Goal: Task Accomplishment & Management: Complete application form

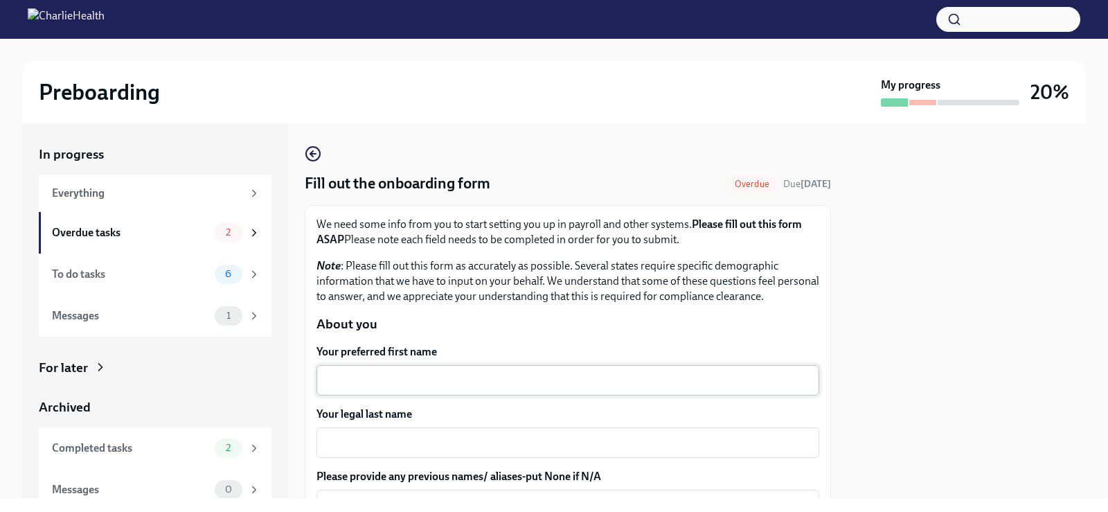
click at [442, 385] on textarea "Your preferred first name" at bounding box center [568, 380] width 486 height 17
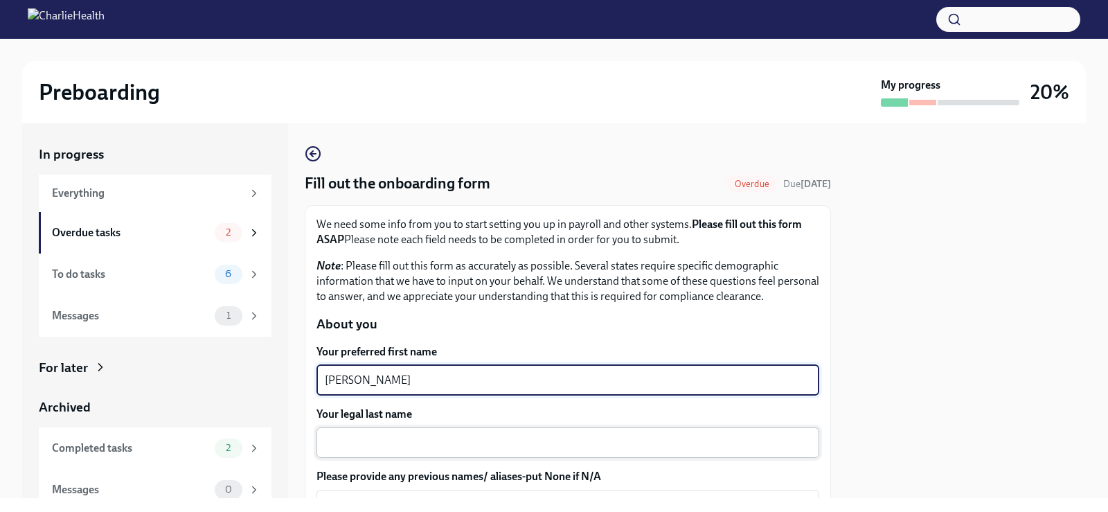
type textarea "[PERSON_NAME]"
click at [399, 447] on textarea "Your legal last name" at bounding box center [568, 442] width 486 height 17
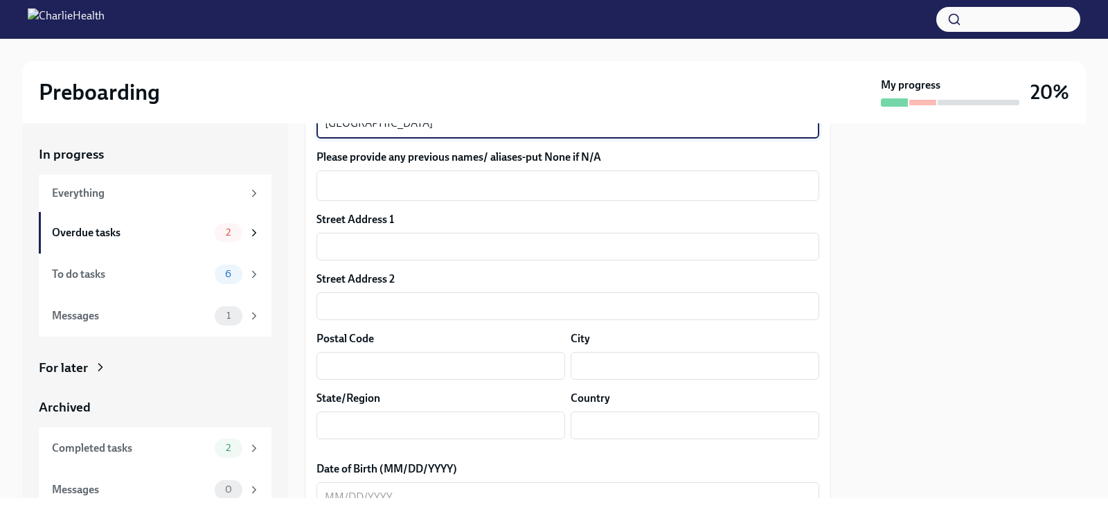
scroll to position [332, 0]
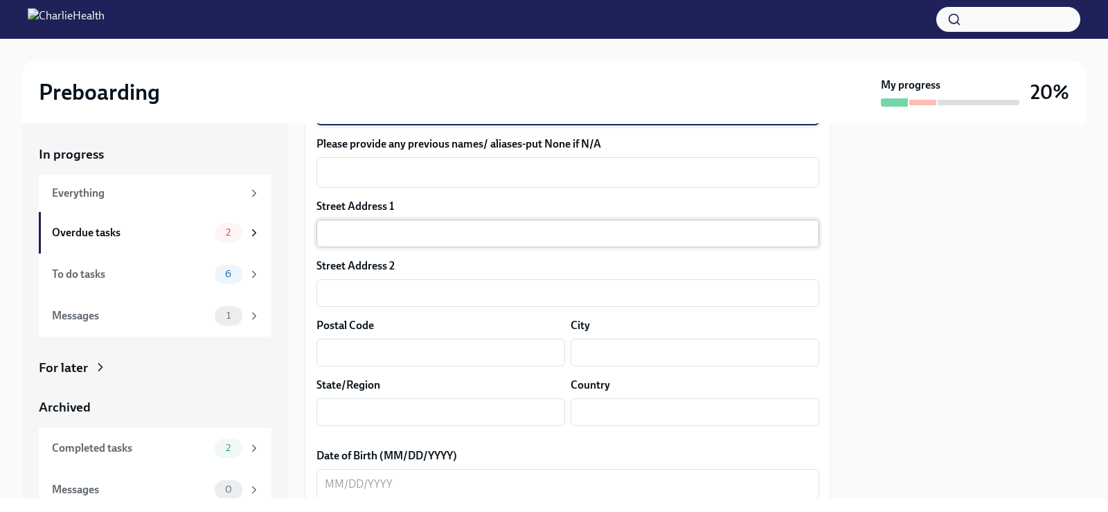
type textarea "[GEOGRAPHIC_DATA]"
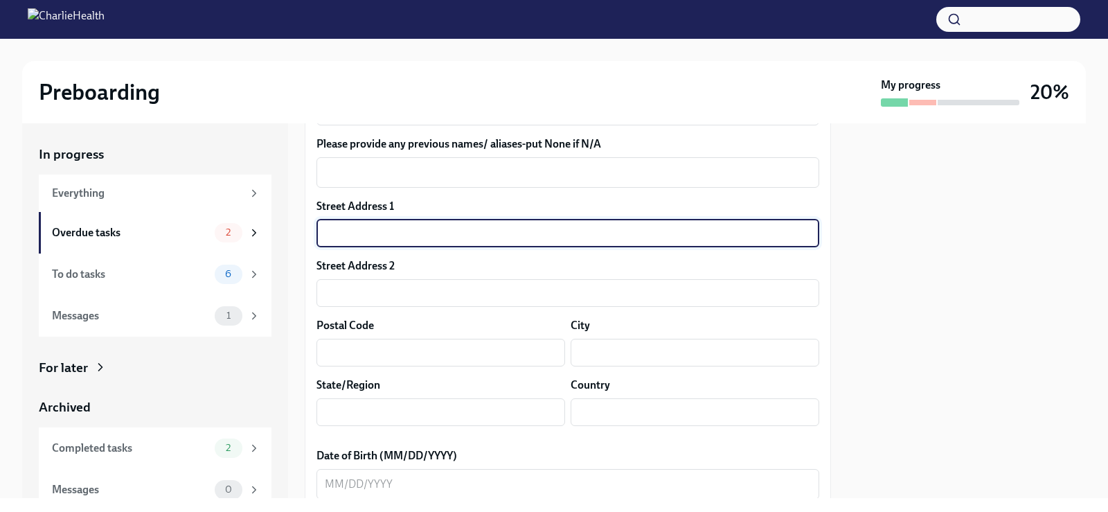
click at [461, 231] on input "text" at bounding box center [567, 234] width 503 height 28
type input "[STREET_ADDRESS][PERSON_NAME]"
type input "28270"
type input "Charlotte"
type input "NC"
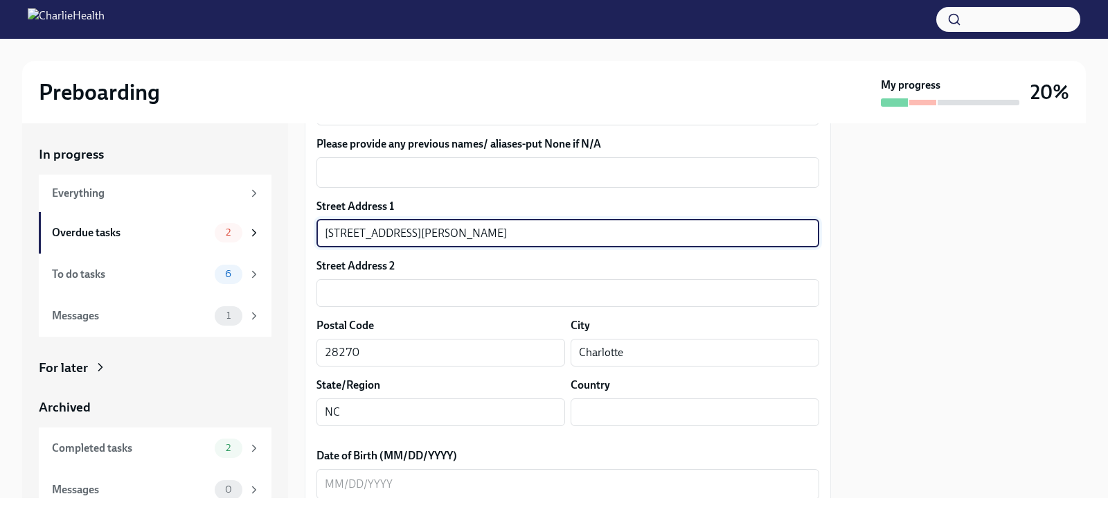
type input "US"
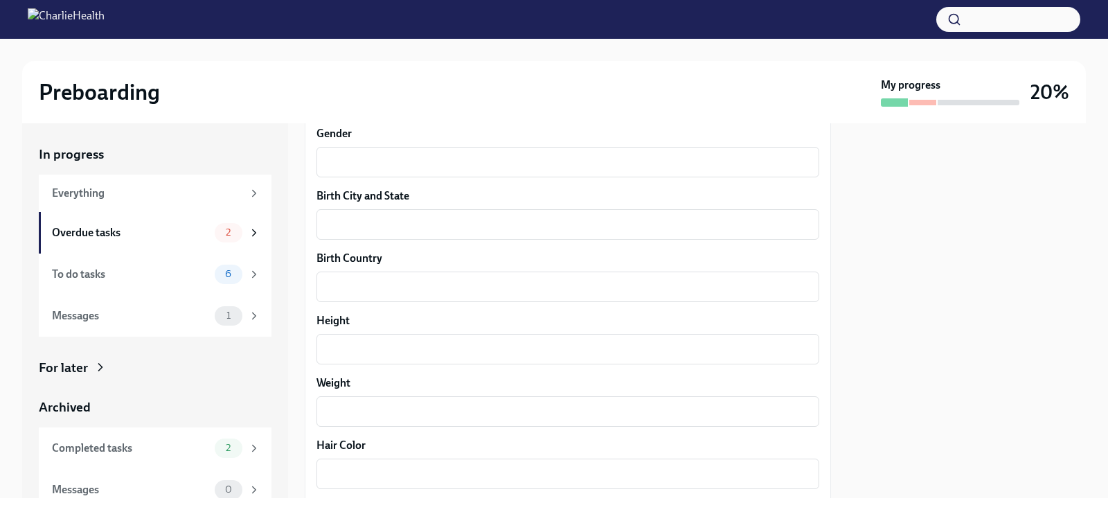
scroll to position [638, 0]
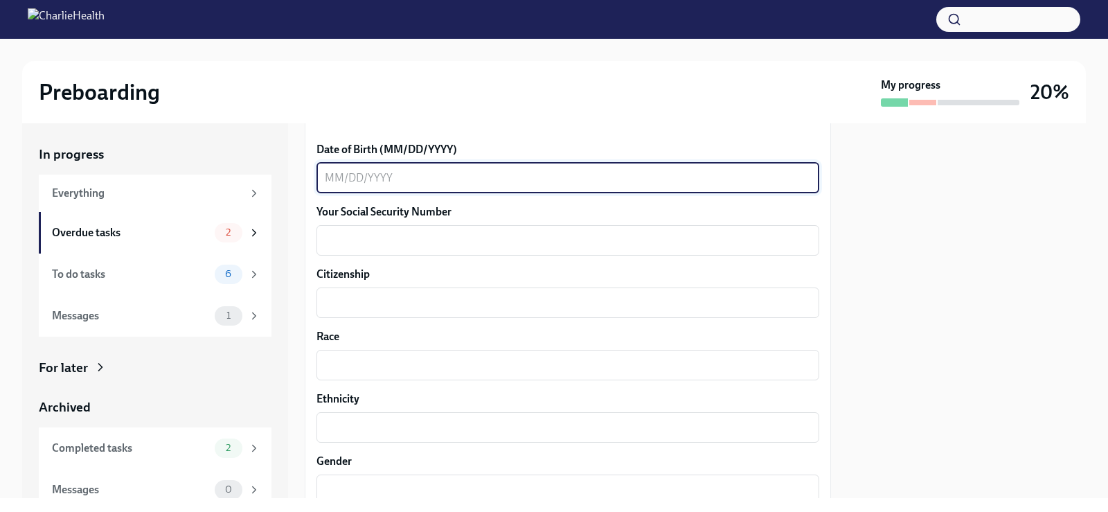
click at [334, 177] on textarea "Date of Birth (MM/DD/YYYY)" at bounding box center [568, 178] width 486 height 17
type textarea "[DATE]"
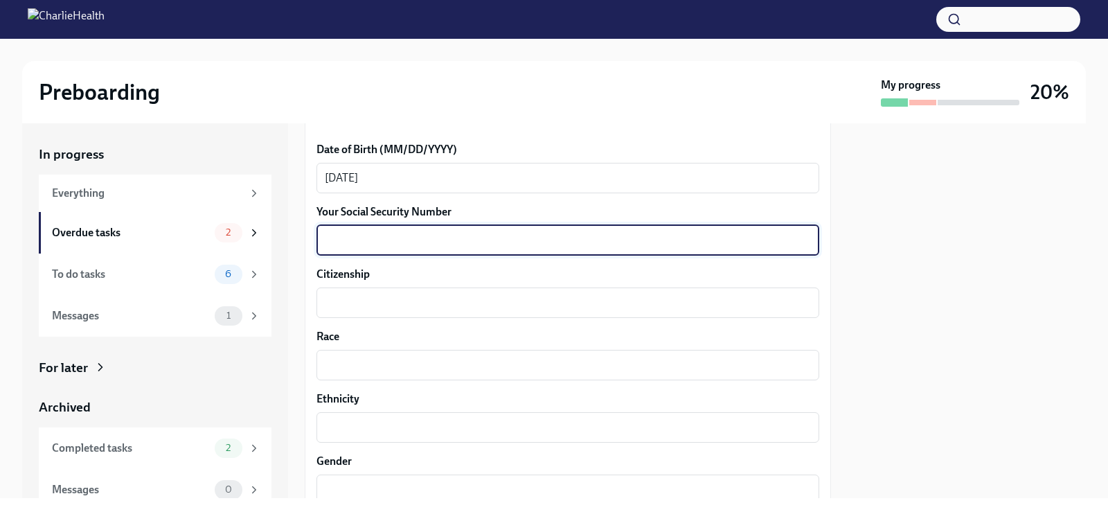
click at [353, 238] on textarea "Your Social Security Number" at bounding box center [568, 240] width 486 height 17
type textarea "594-48-5684"
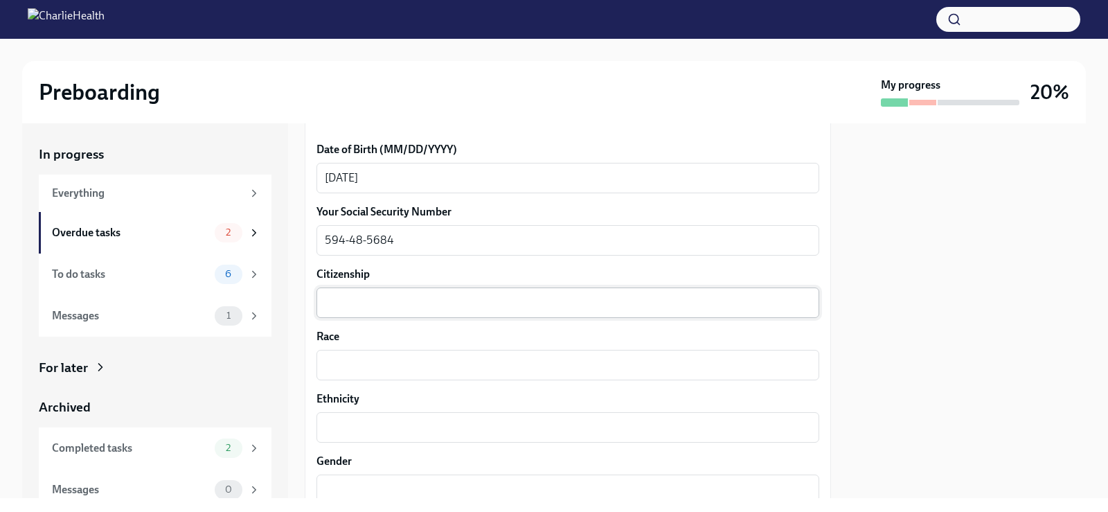
click at [345, 313] on div "x ​" at bounding box center [567, 302] width 503 height 30
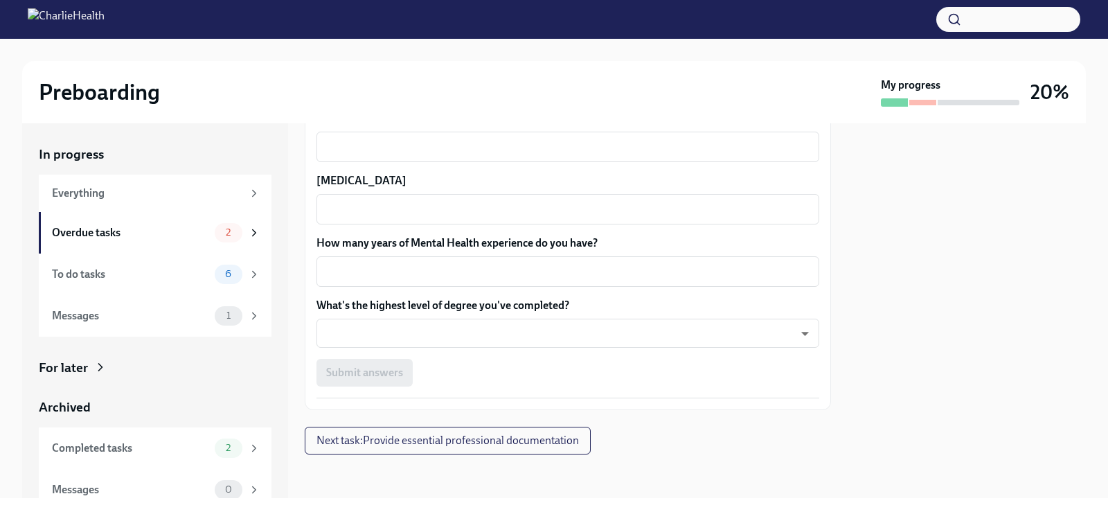
scroll to position [1294, 0]
type textarea "US"
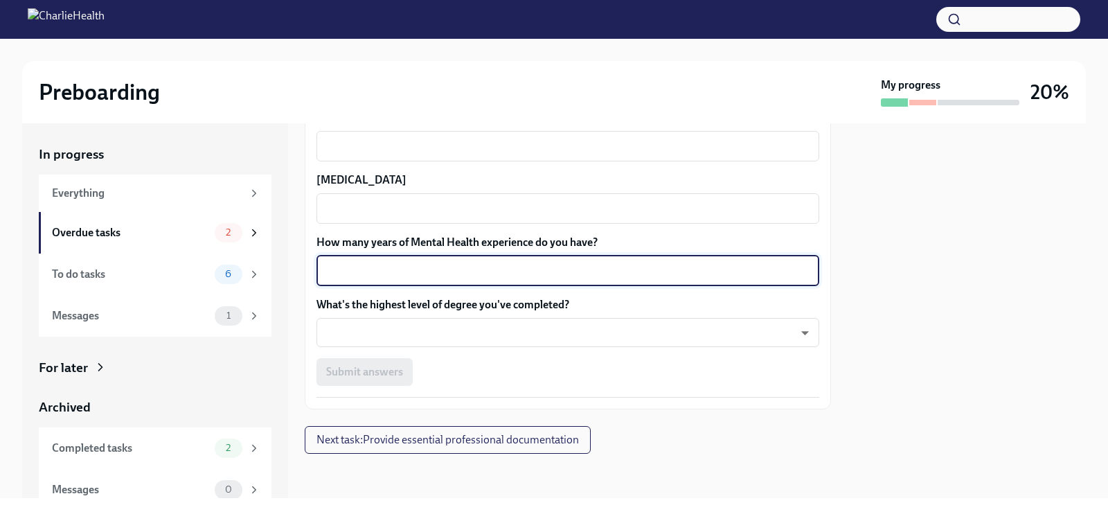
click at [425, 270] on textarea "How many years of Mental Health experience do you have?" at bounding box center [568, 270] width 486 height 17
type textarea "10"
click at [411, 333] on body "Preboarding My progress 20% In progress Everything Overdue tasks 2 To do tasks …" at bounding box center [554, 256] width 1108 height 512
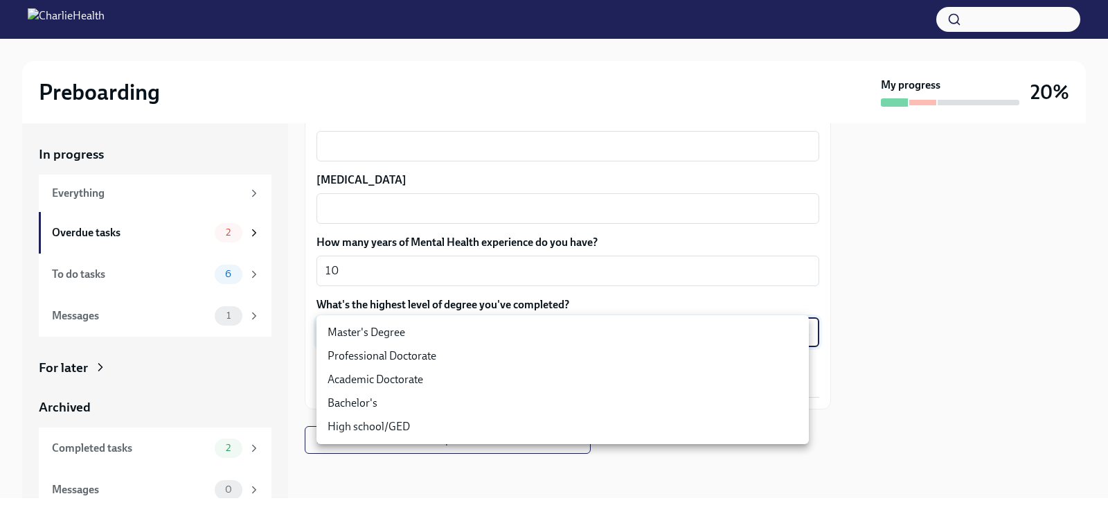
click at [404, 355] on li "Professional Doctorate" at bounding box center [562, 356] width 492 height 24
type input "zeY5PXV4y"
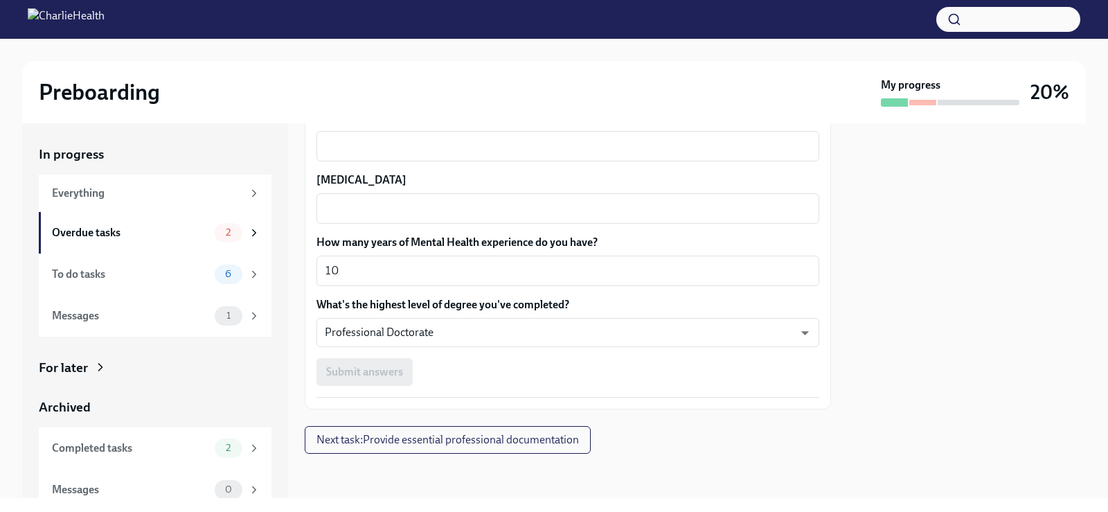
click at [411, 443] on span "Next task : Provide essential professional documentation" at bounding box center [447, 440] width 262 height 14
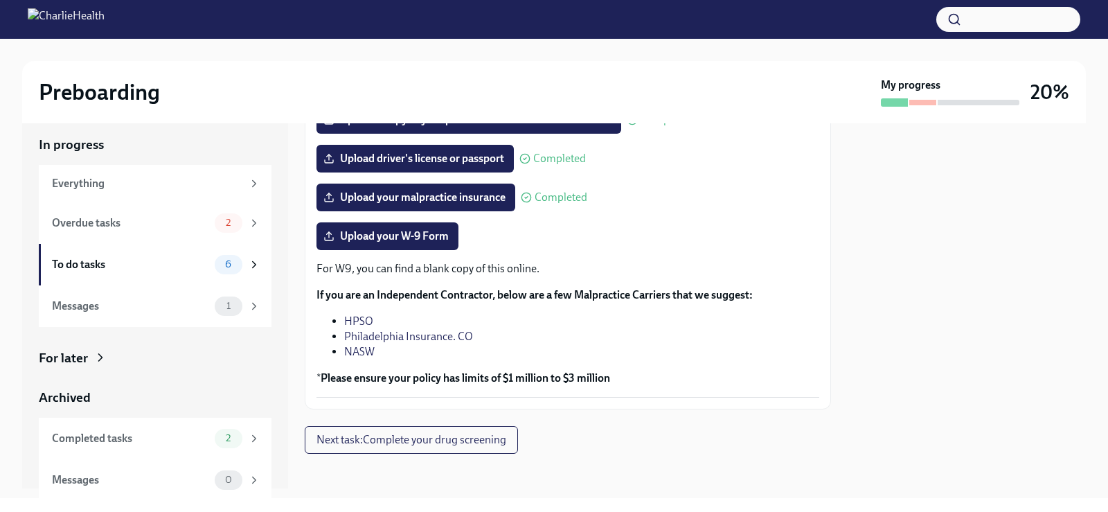
scroll to position [12, 0]
click at [456, 444] on span "Next task : Complete your drug screening" at bounding box center [411, 440] width 190 height 14
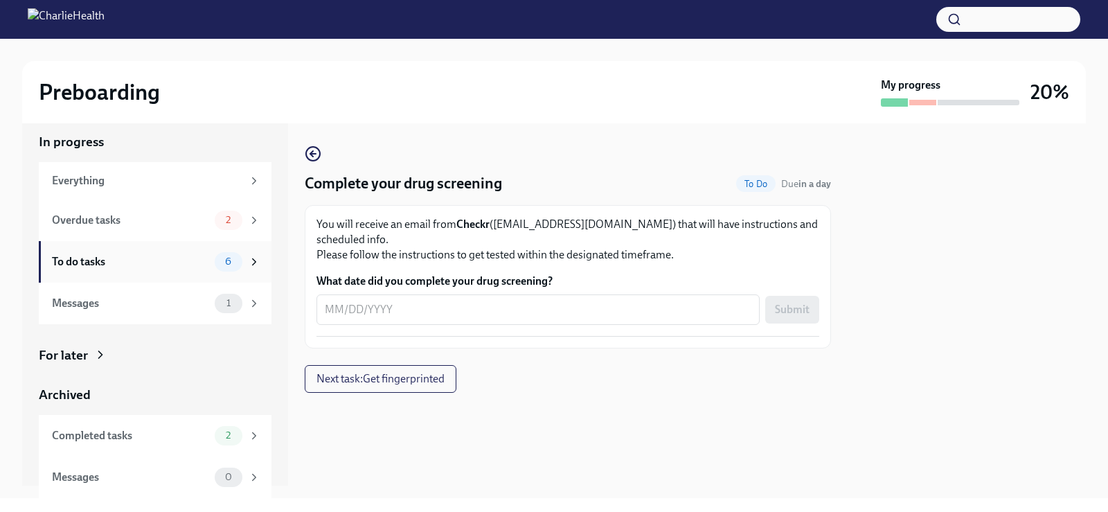
click at [80, 260] on div "To do tasks" at bounding box center [130, 261] width 157 height 15
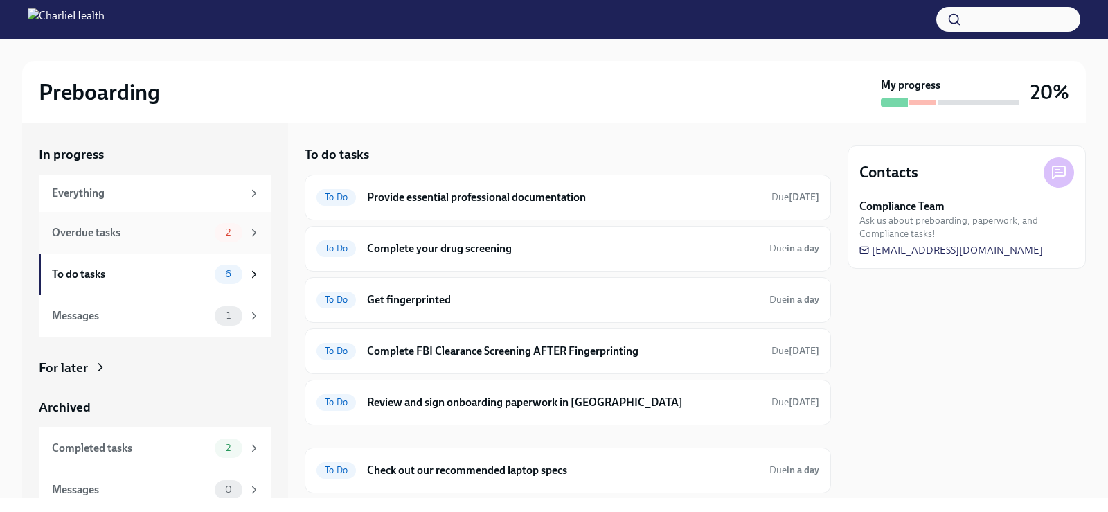
click at [98, 233] on div "Overdue tasks" at bounding box center [130, 232] width 157 height 15
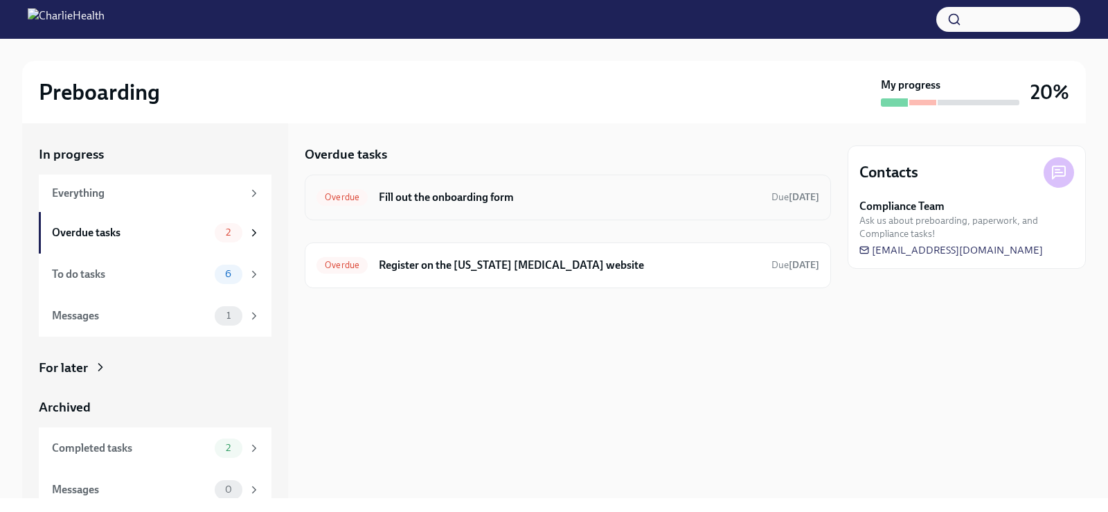
click at [468, 195] on h6 "Fill out the onboarding form" at bounding box center [570, 197] width 382 height 15
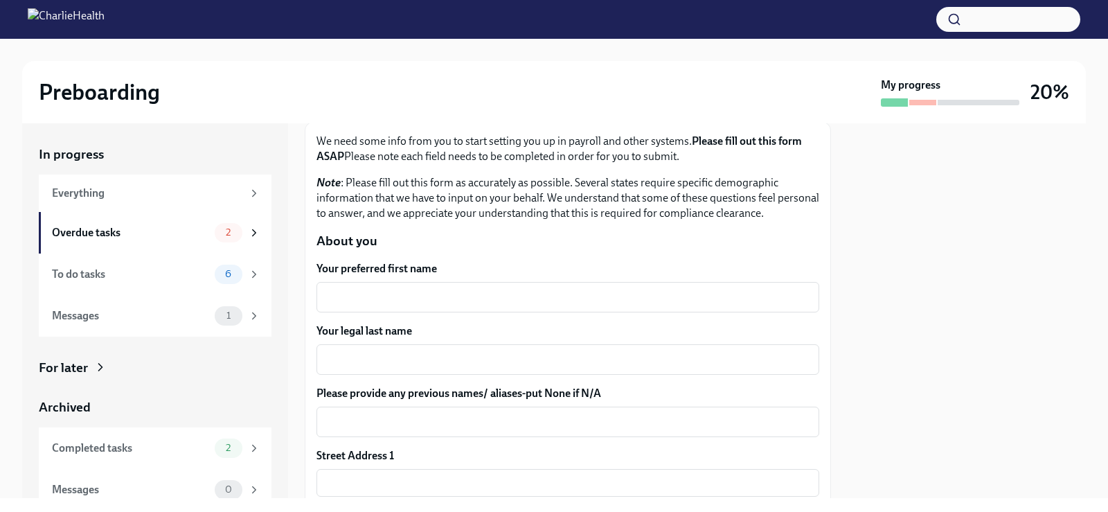
scroll to position [111, 0]
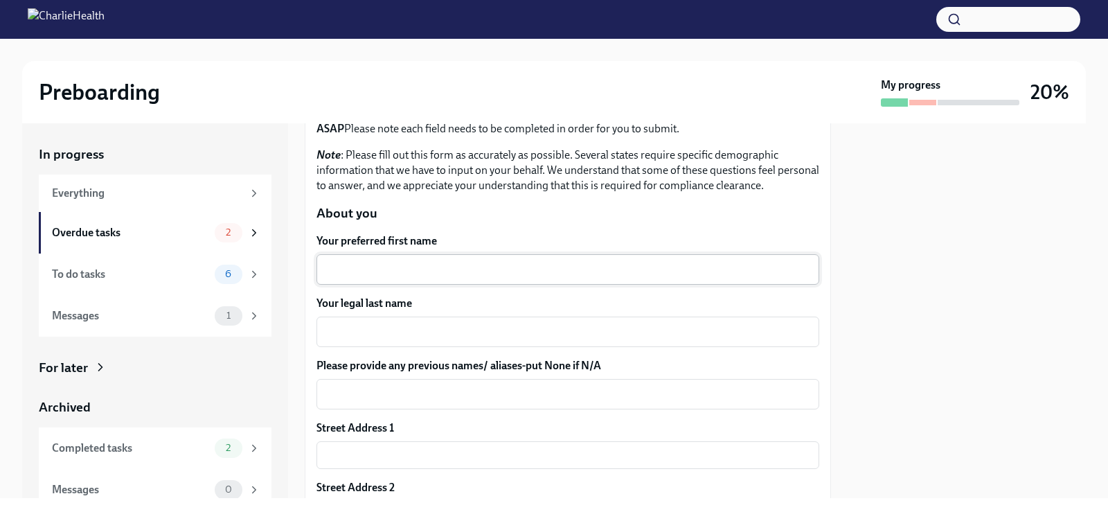
click at [370, 269] on textarea "Your preferred first name" at bounding box center [568, 269] width 486 height 17
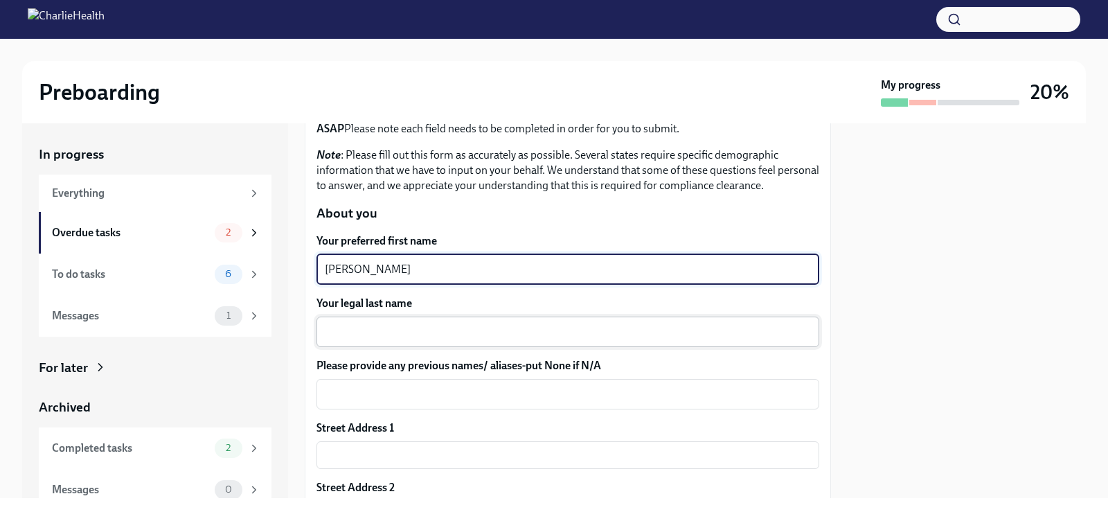
type textarea "[PERSON_NAME]"
click at [372, 328] on textarea "Your legal last name" at bounding box center [568, 331] width 486 height 17
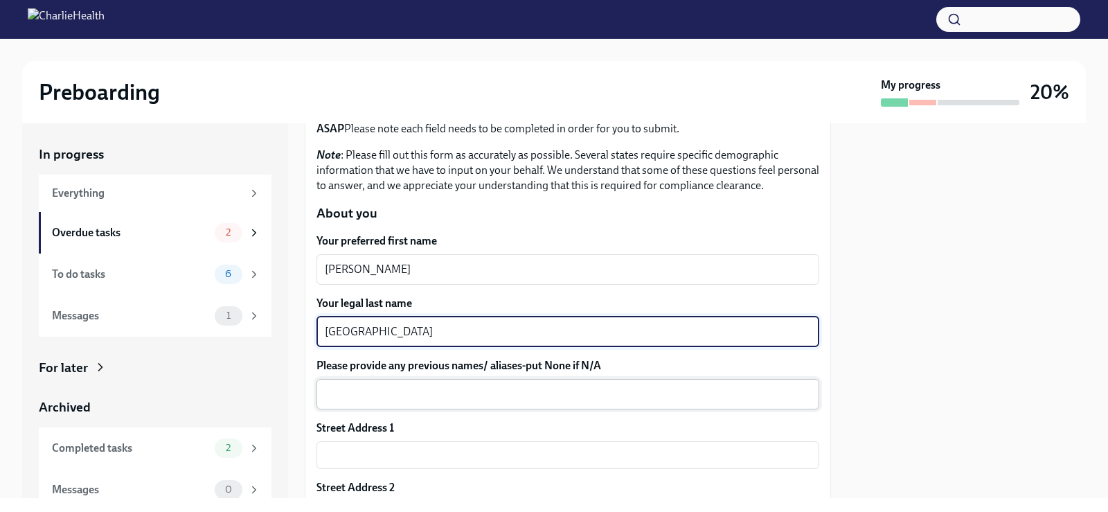
type textarea "[GEOGRAPHIC_DATA]"
click at [389, 394] on textarea "Please provide any previous names/ aliases-put None if N/A" at bounding box center [568, 394] width 486 height 17
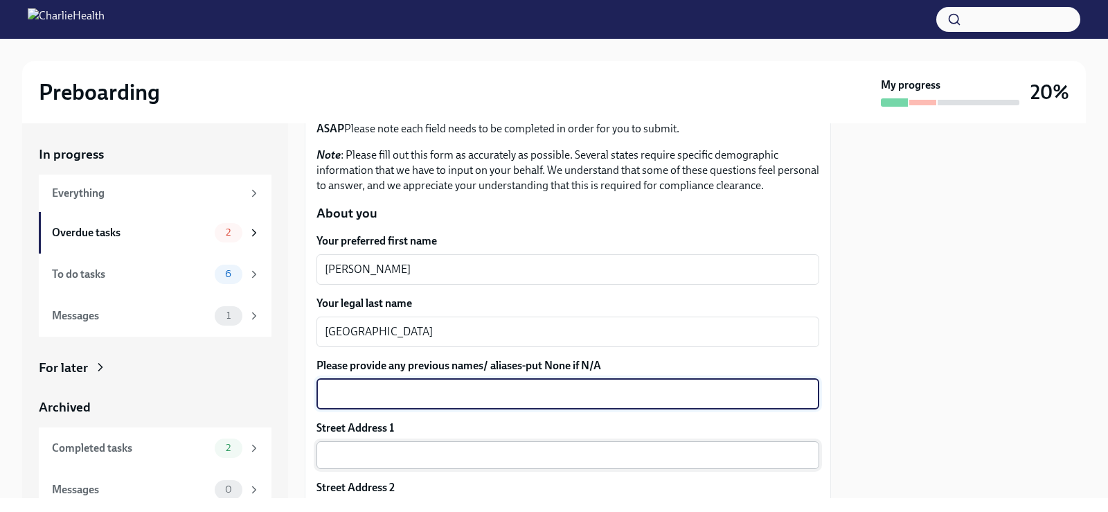
click at [391, 456] on input "text" at bounding box center [567, 455] width 503 height 28
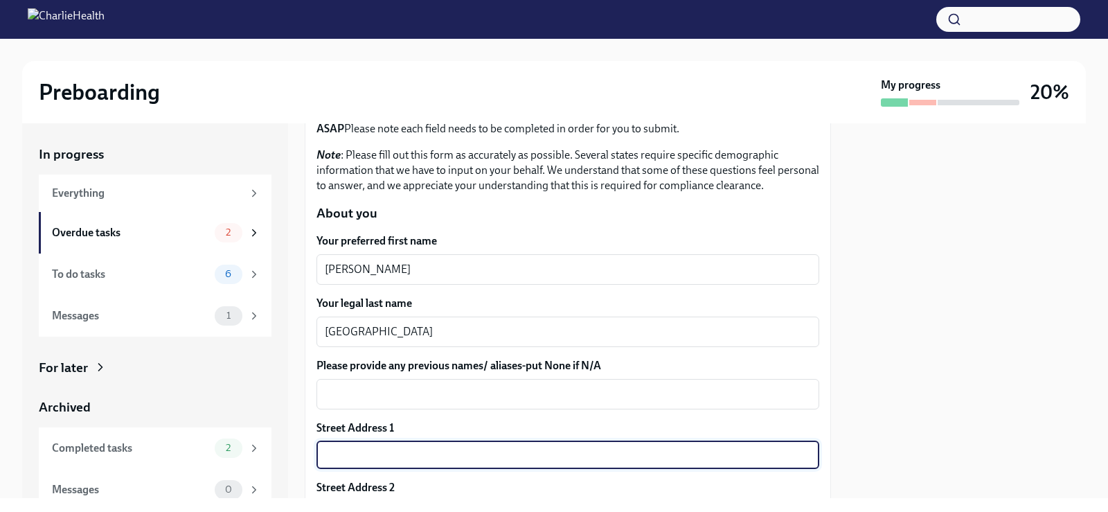
type input "[STREET_ADDRESS][PERSON_NAME]"
type input "28270"
type input "Charlotte"
type input "NC"
type input "US"
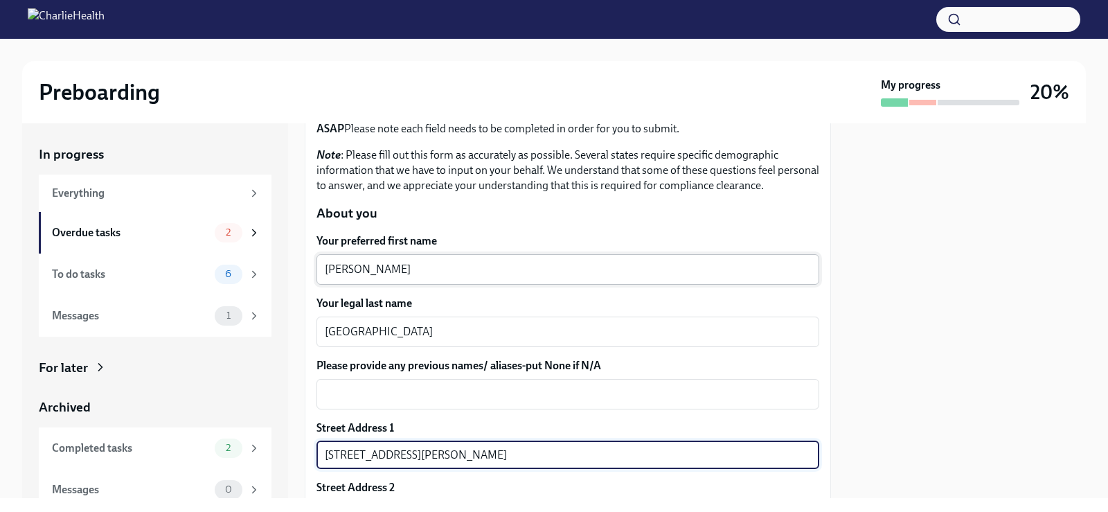
click at [489, 275] on textarea "[PERSON_NAME]" at bounding box center [568, 269] width 486 height 17
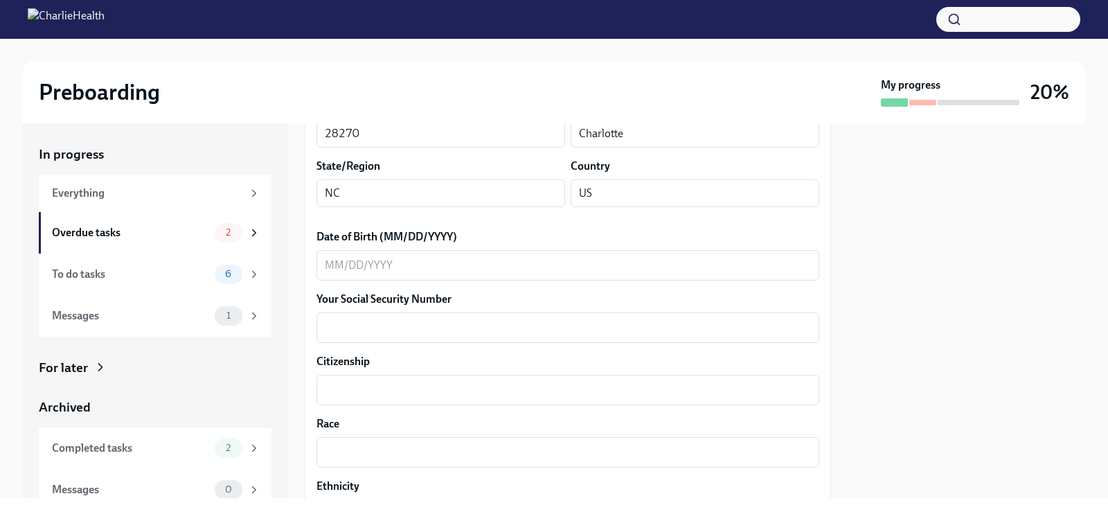
scroll to position [582, 0]
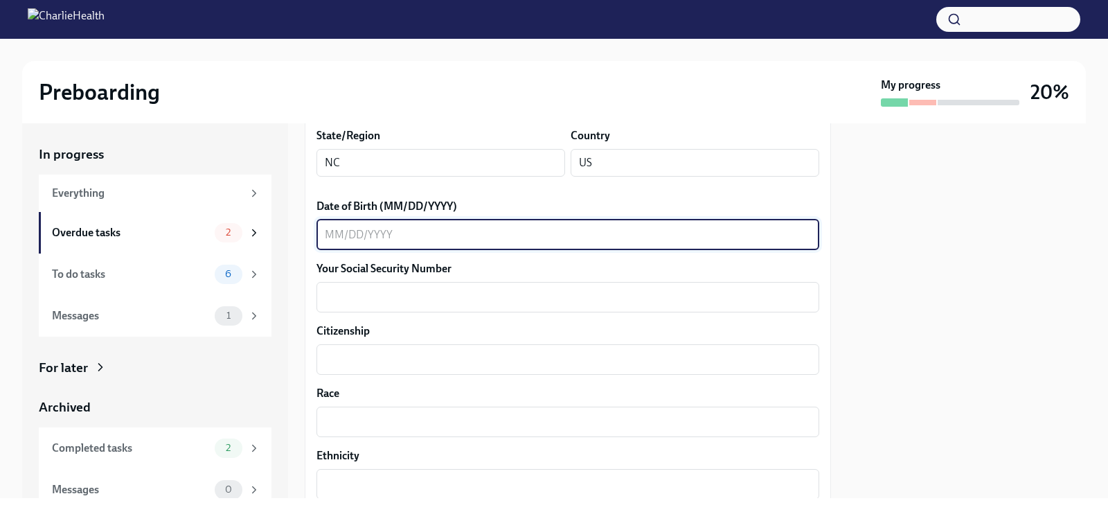
click at [331, 238] on textarea "Date of Birth (MM/DD/YYYY)" at bounding box center [568, 234] width 486 height 17
type textarea "[DATE]"
click at [343, 303] on textarea "Your Social Security Number" at bounding box center [568, 297] width 486 height 17
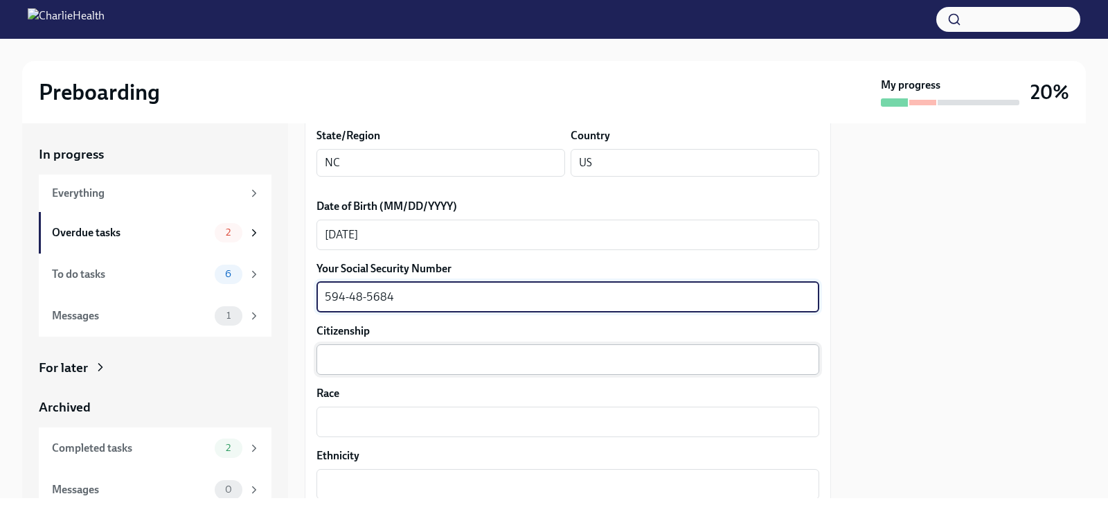
type textarea "594-48-5684"
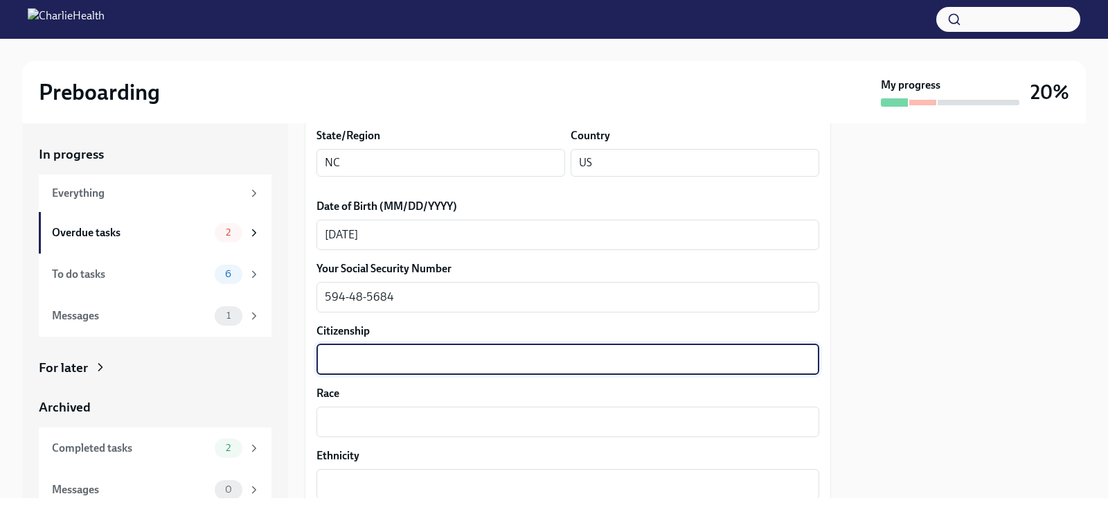
click at [368, 366] on textarea "Citizenship" at bounding box center [568, 359] width 486 height 17
type textarea "US"
click at [369, 419] on textarea "Race" at bounding box center [568, 421] width 486 height 17
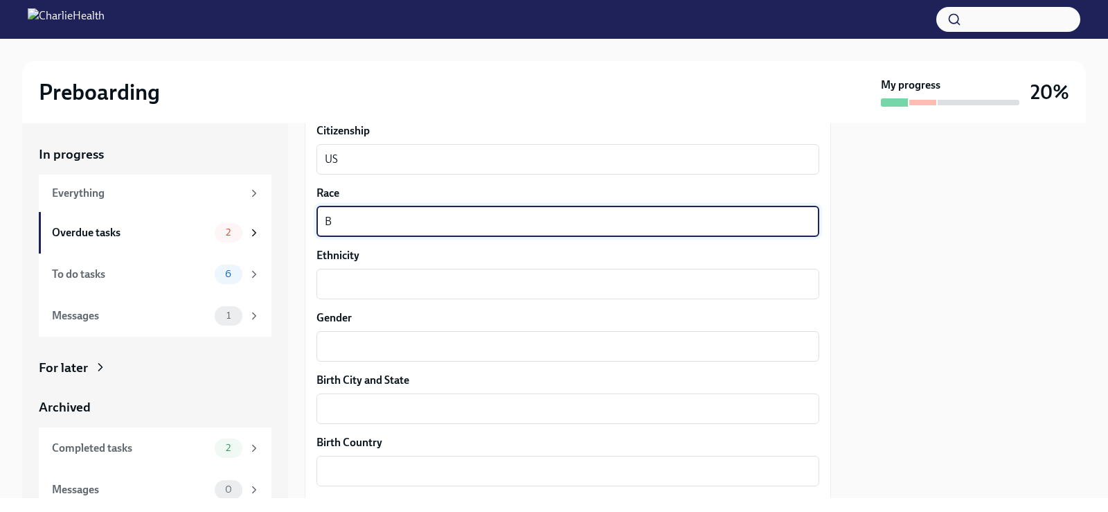
scroll to position [803, 0]
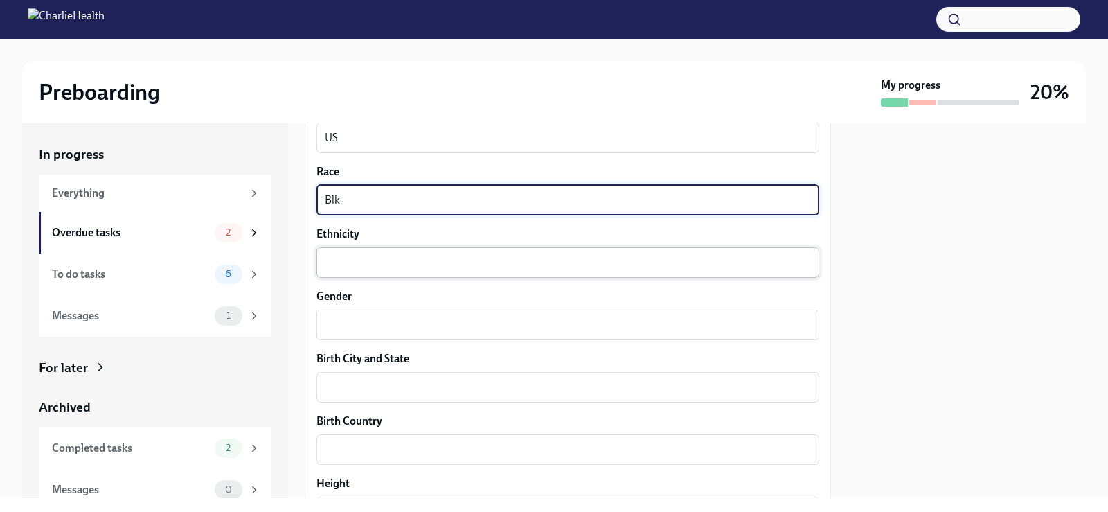
type textarea "Blk"
click at [343, 269] on textarea "Ethnicity" at bounding box center [568, 262] width 486 height 17
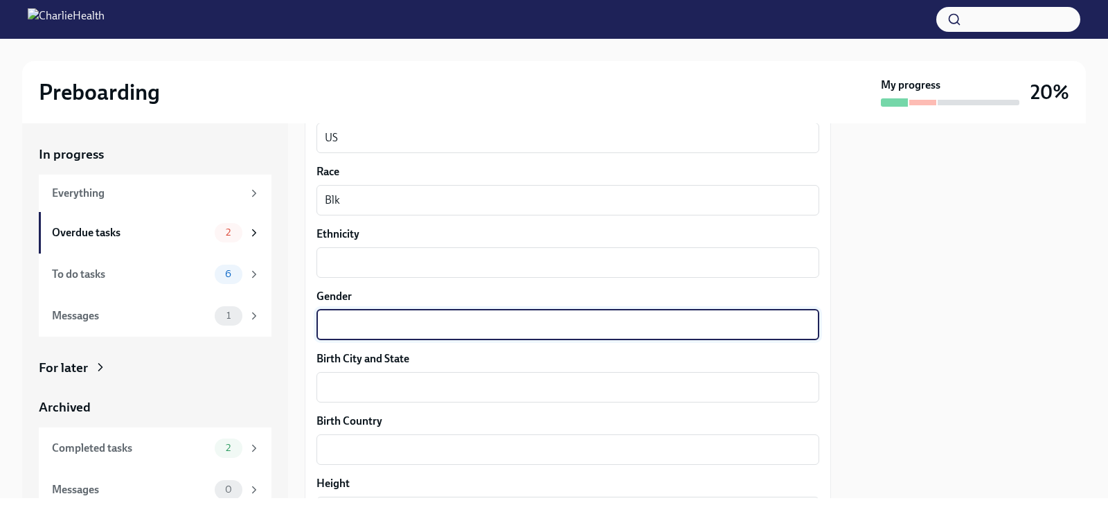
click at [340, 332] on textarea "Gender" at bounding box center [568, 324] width 486 height 17
type textarea "[DEMOGRAPHIC_DATA]"
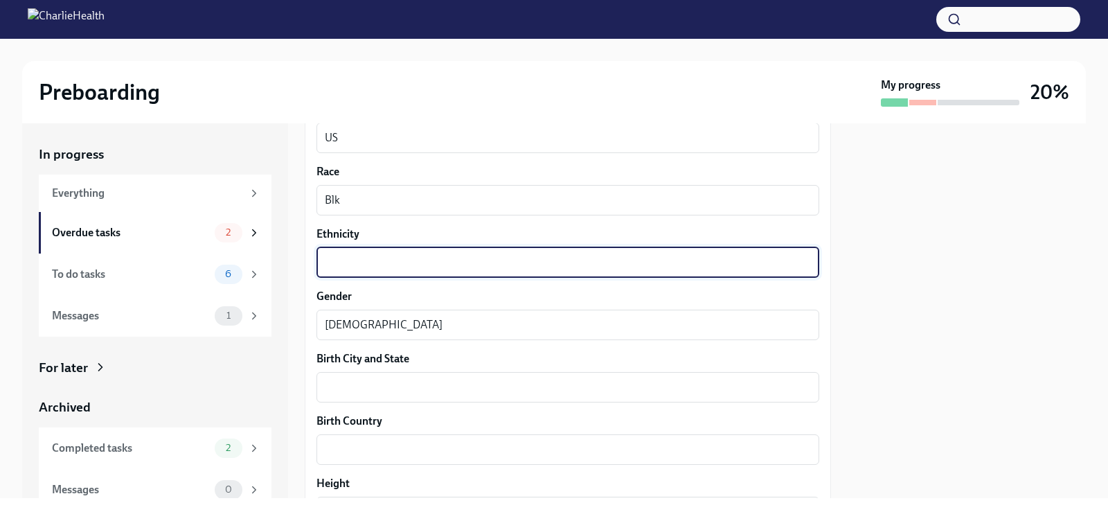
click at [346, 260] on textarea "Ethnicity" at bounding box center [568, 262] width 486 height 17
type textarea "Blk"
click at [362, 393] on textarea "Birth City and State" at bounding box center [568, 387] width 486 height 17
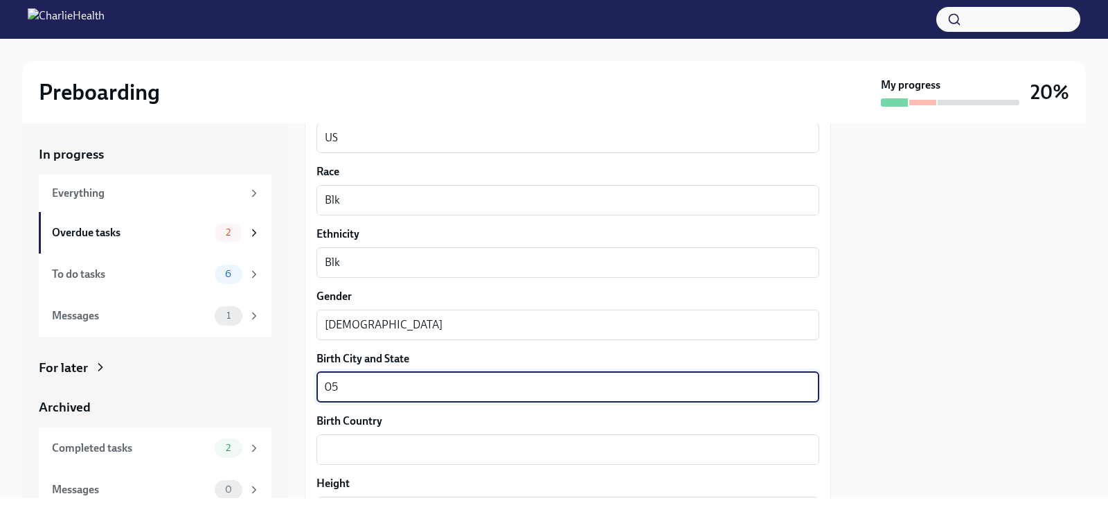
type textarea "0"
type textarea "[GEOGRAPHIC_DATA]"
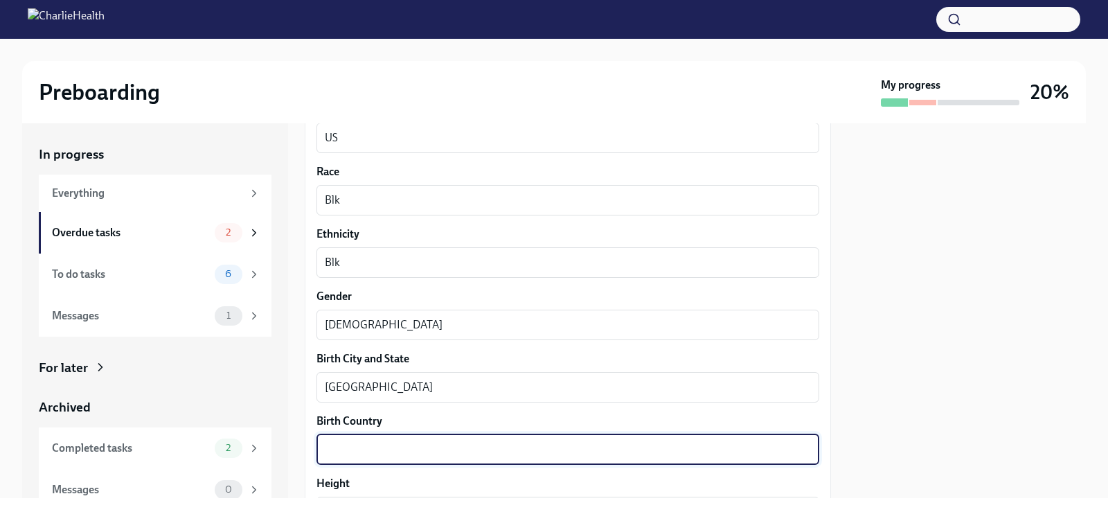
click at [360, 452] on textarea "Birth Country" at bounding box center [568, 449] width 486 height 17
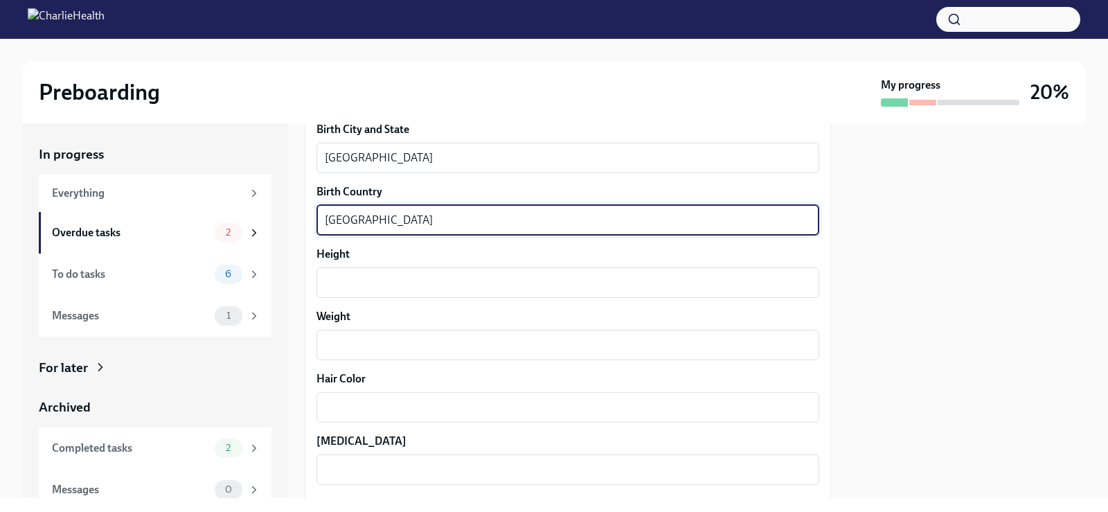
scroll to position [1080, 0]
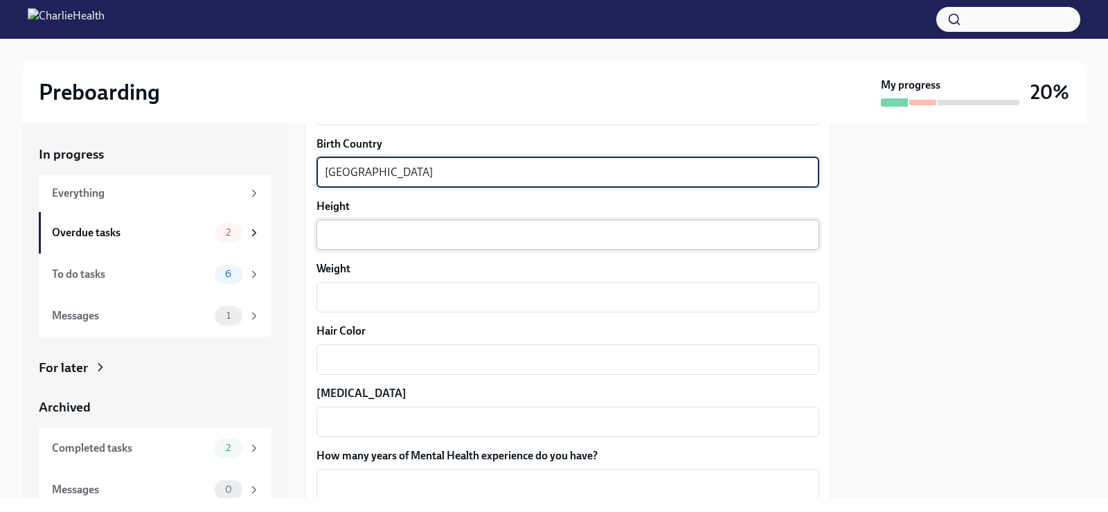
type textarea "[GEOGRAPHIC_DATA]"
click at [370, 236] on textarea "Height" at bounding box center [568, 234] width 486 height 17
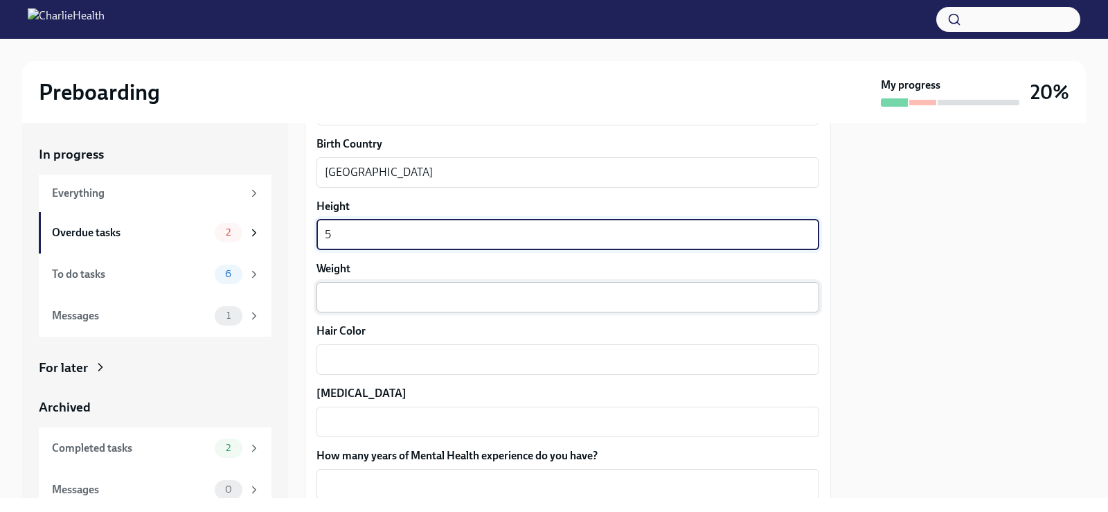
type textarea "5"
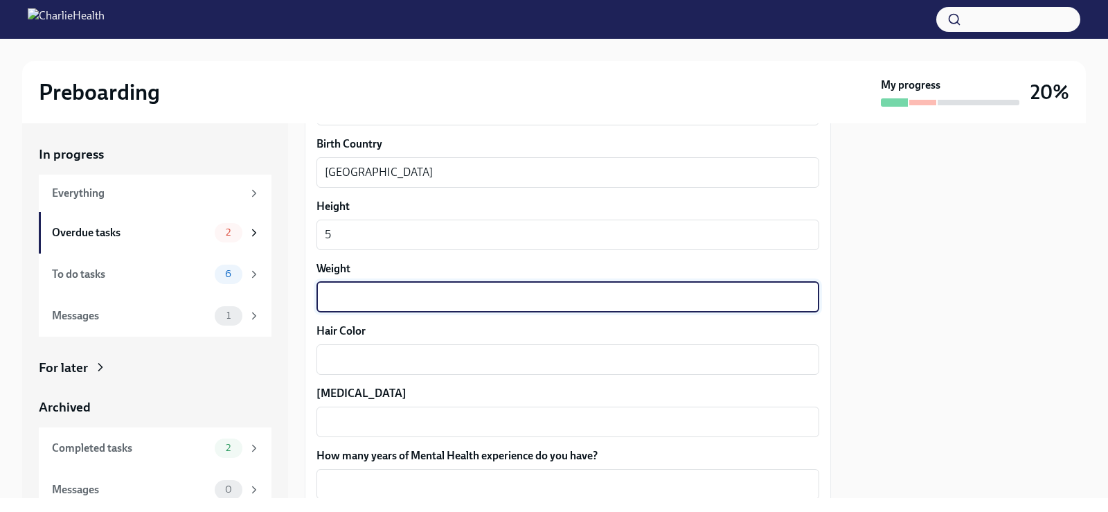
click at [352, 299] on textarea "Weight" at bounding box center [568, 297] width 486 height 17
type textarea "120"
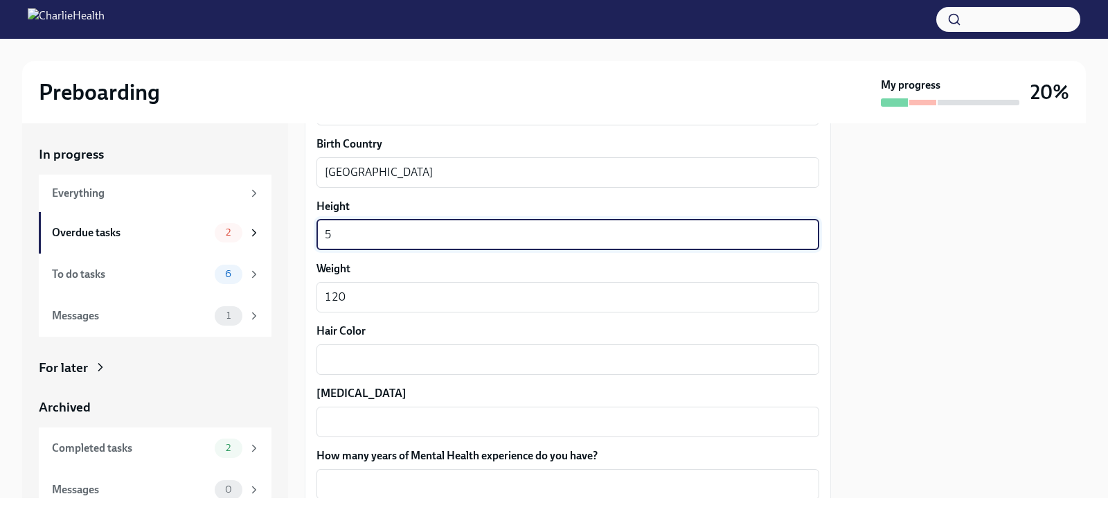
click at [343, 234] on textarea "5" at bounding box center [568, 234] width 486 height 17
type textarea "5"
click at [361, 361] on textarea "Hair Color" at bounding box center [568, 359] width 486 height 17
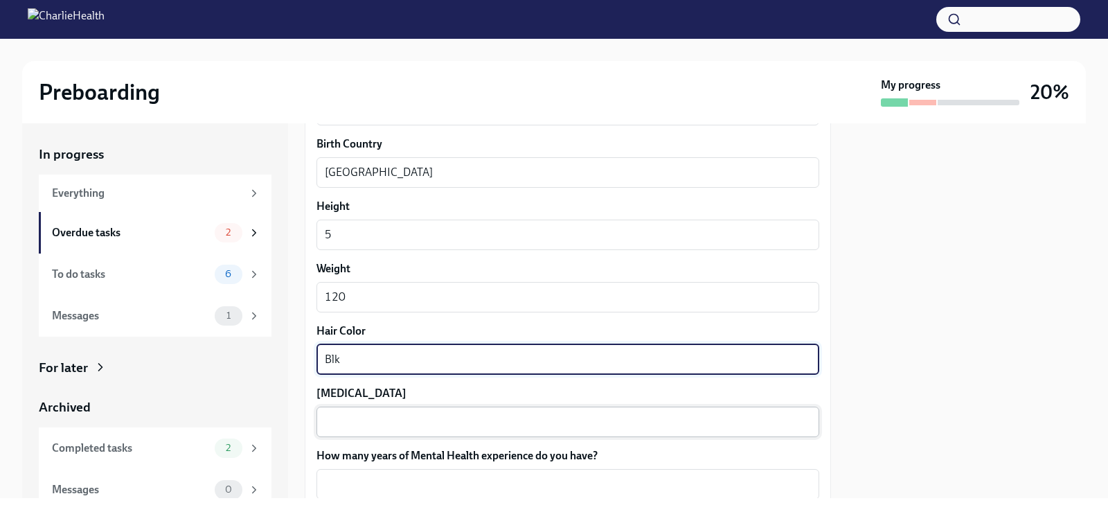
type textarea "Blk"
click at [365, 424] on textarea "[MEDICAL_DATA]" at bounding box center [568, 421] width 486 height 17
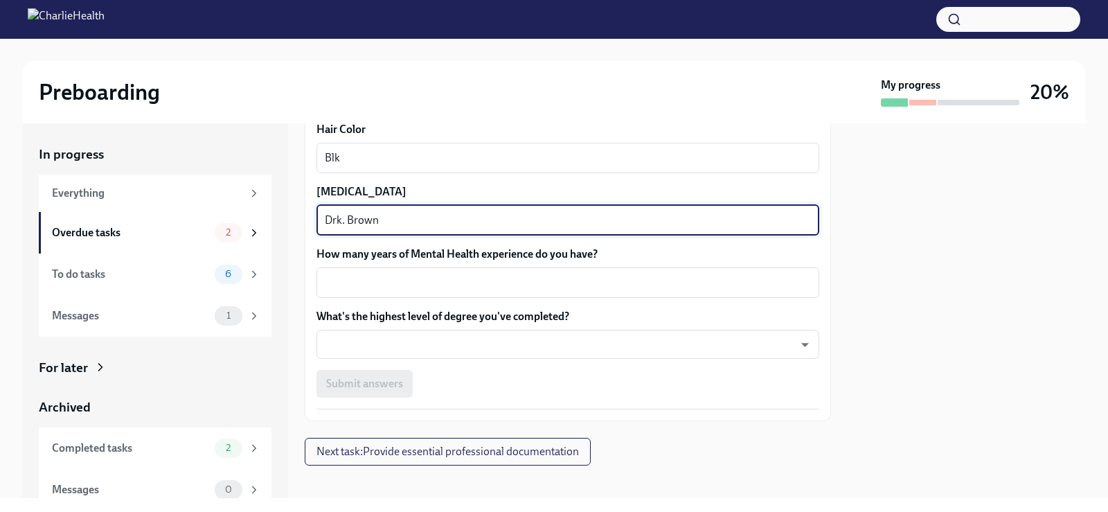
scroll to position [1294, 0]
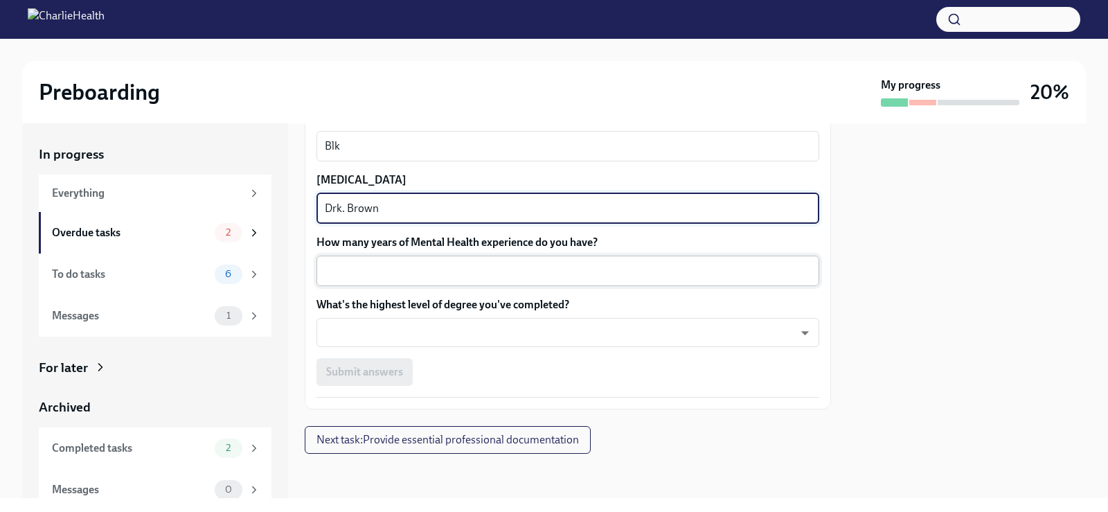
type textarea "Drk. Brown"
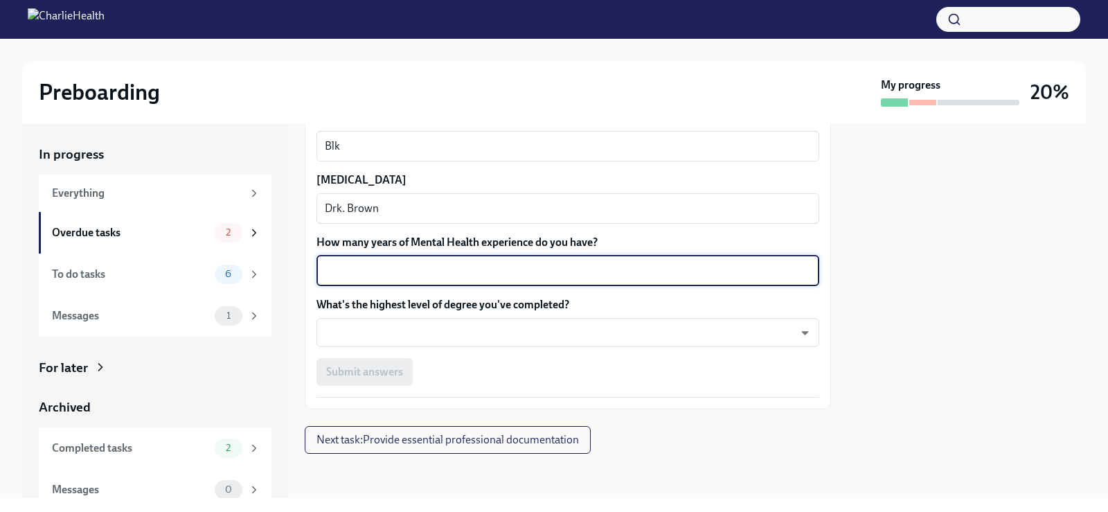
click at [375, 269] on textarea "How many years of Mental Health experience do you have?" at bounding box center [568, 270] width 486 height 17
type textarea "10"
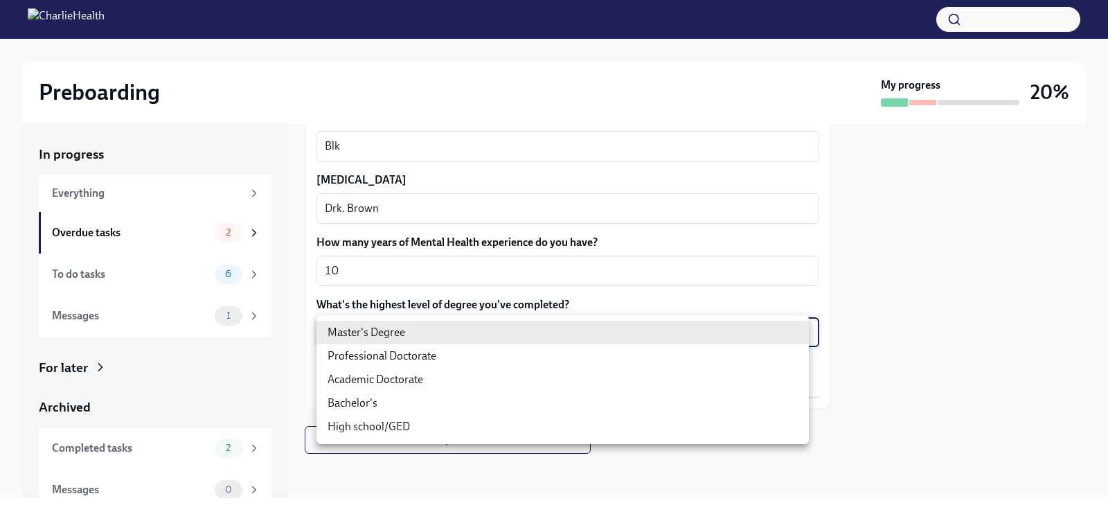
click at [367, 332] on body "Preboarding My progress 20% In progress Everything Overdue tasks 2 To do tasks …" at bounding box center [554, 256] width 1108 height 512
click at [369, 384] on li "Academic Doctorate" at bounding box center [562, 380] width 492 height 24
type input "lCpAQ5c32"
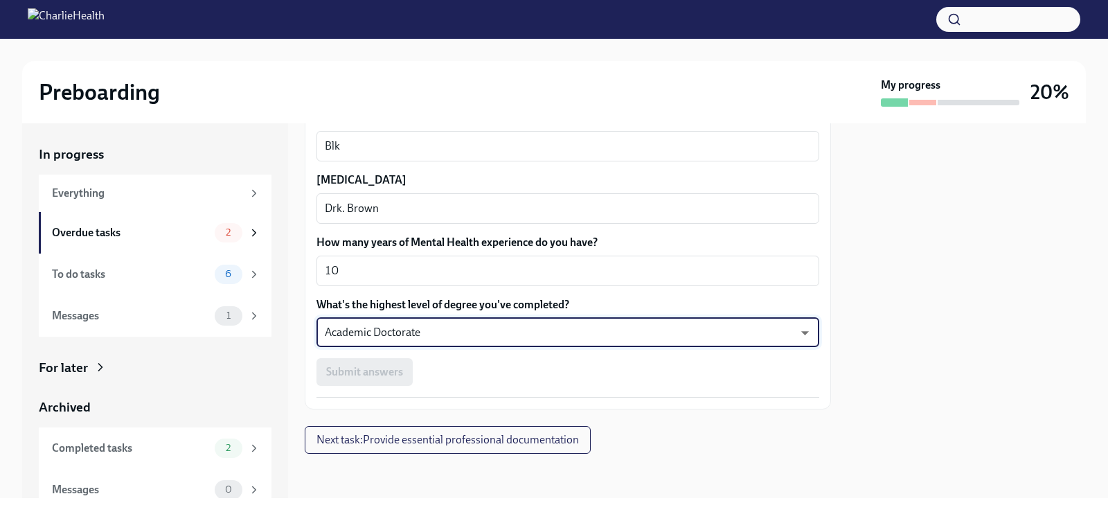
click at [375, 373] on div "Submit answers" at bounding box center [567, 372] width 503 height 28
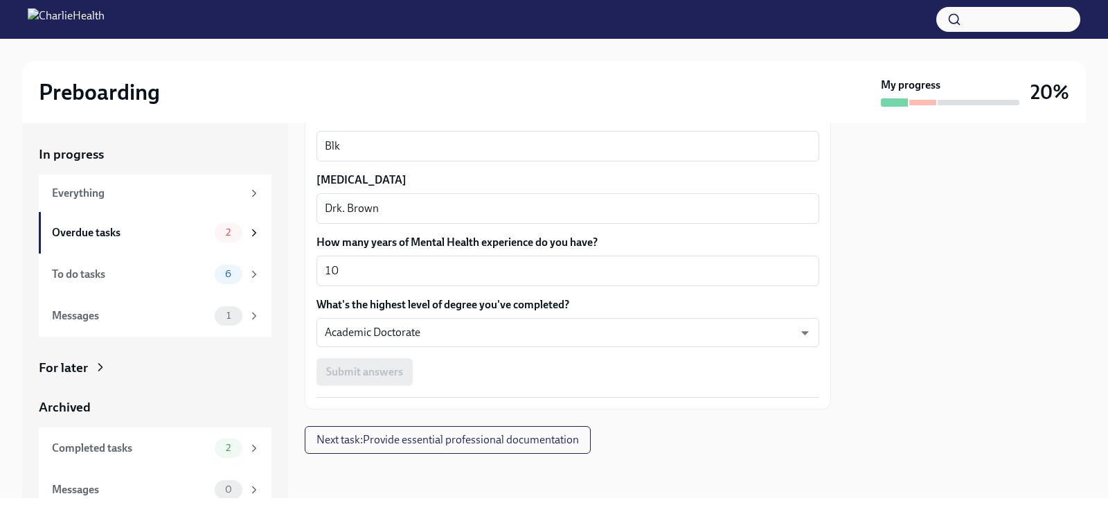
click at [375, 373] on div "Submit answers" at bounding box center [567, 372] width 503 height 28
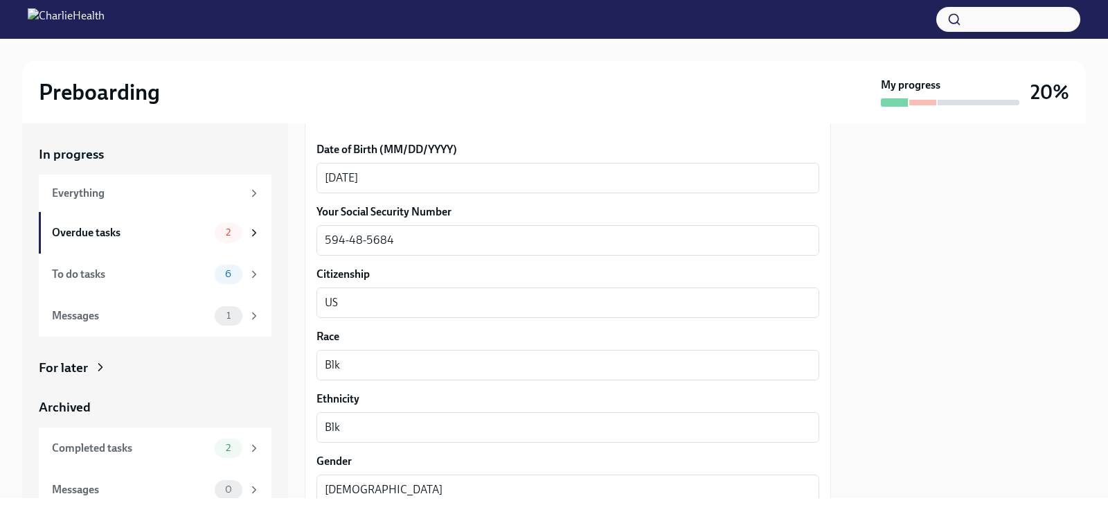
scroll to position [311, 0]
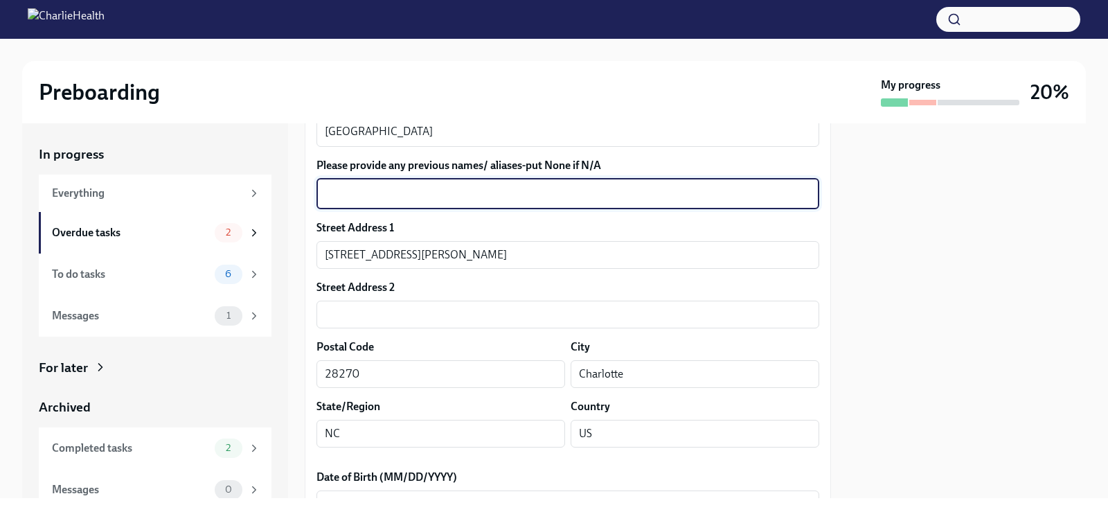
click at [526, 194] on textarea "Please provide any previous names/ aliases-put None if N/A" at bounding box center [568, 194] width 486 height 17
type textarea "N"
click at [332, 193] on textarea "pierre" at bounding box center [568, 194] width 486 height 17
click at [329, 193] on textarea "pPerre" at bounding box center [568, 194] width 486 height 17
click at [330, 191] on textarea "Perre" at bounding box center [568, 194] width 486 height 17
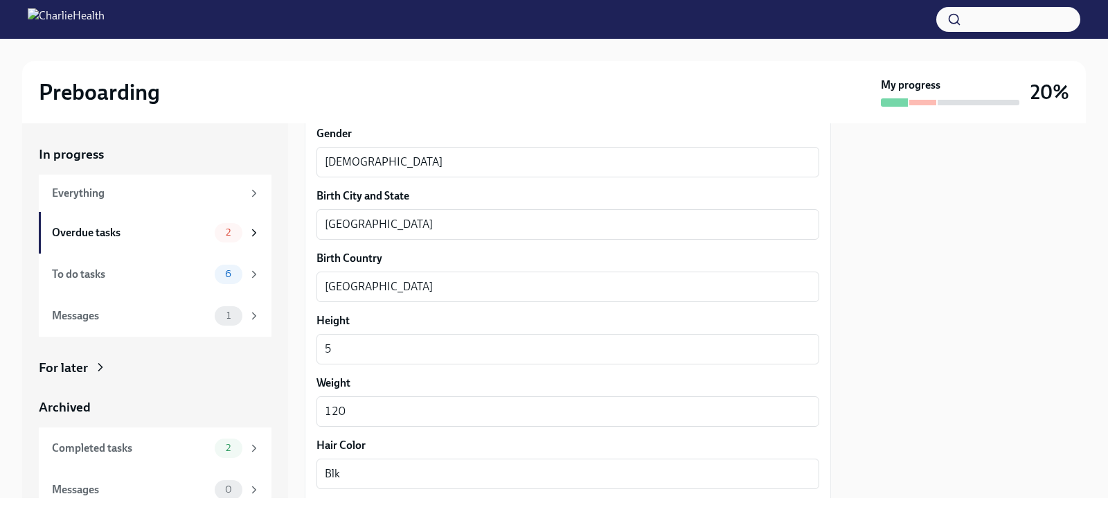
scroll to position [1294, 0]
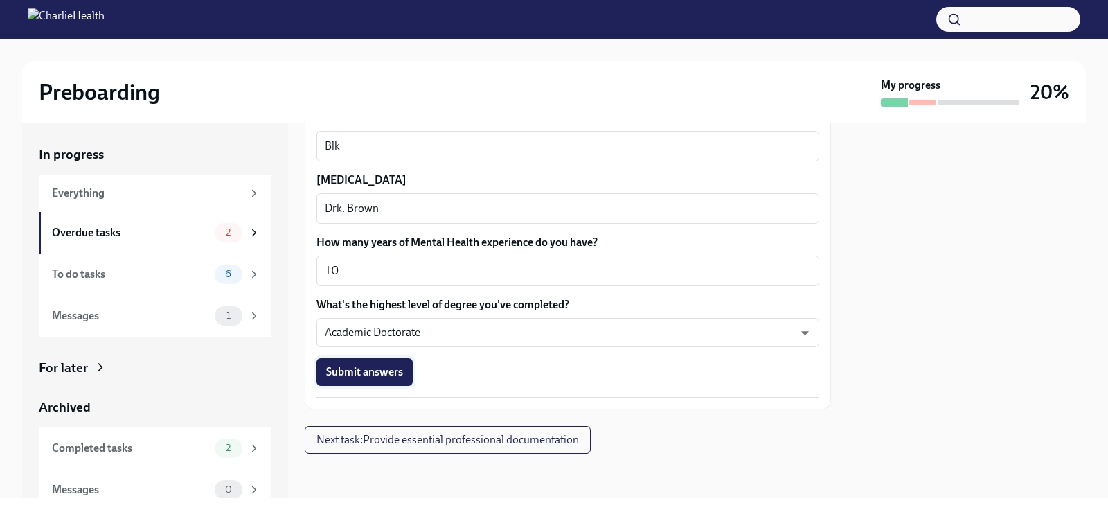
type textarea "[PERSON_NAME]"
click at [383, 368] on span "Submit answers" at bounding box center [364, 372] width 77 height 14
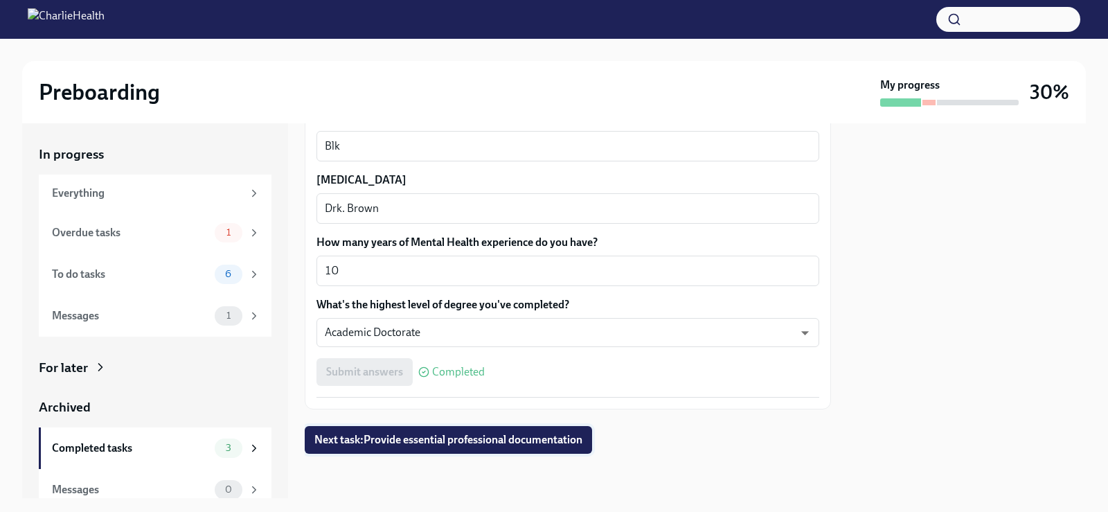
click at [459, 438] on span "Next task : Provide essential professional documentation" at bounding box center [448, 440] width 268 height 14
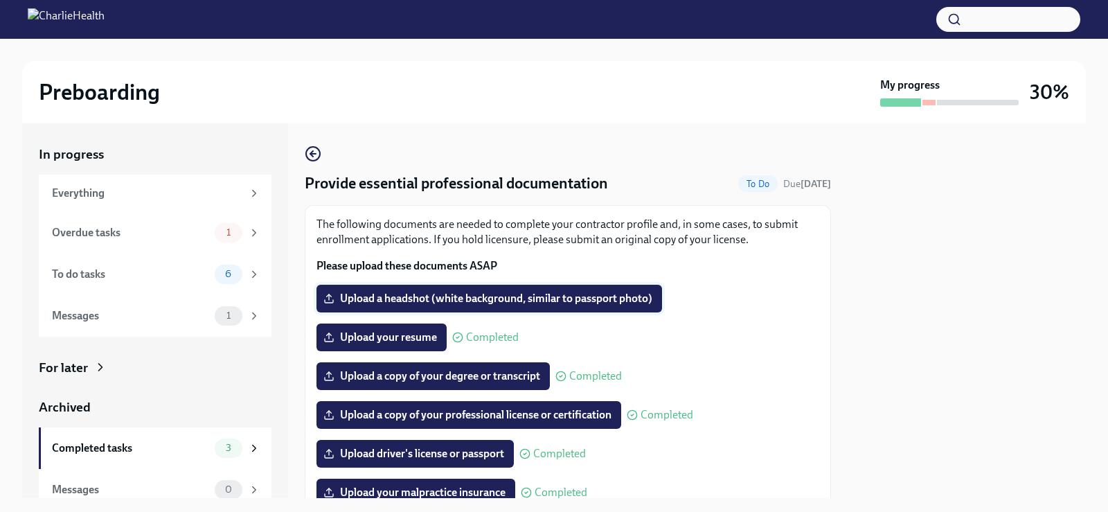
click at [413, 295] on span "Upload a headshot (white background, similar to passport photo)" at bounding box center [489, 299] width 326 height 14
click at [0, 0] on input "Upload a headshot (white background, similar to passport photo)" at bounding box center [0, 0] width 0 height 0
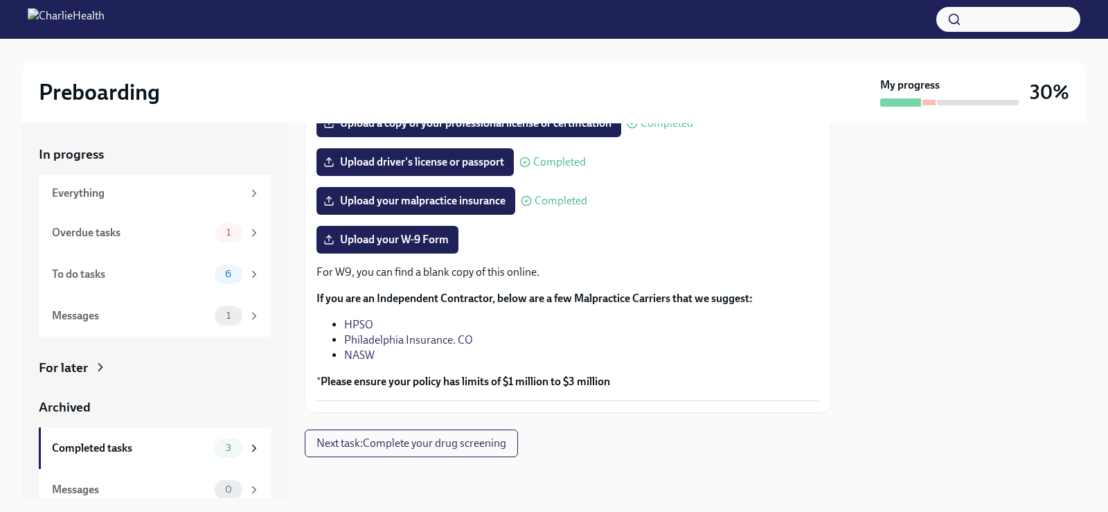
scroll to position [295, 0]
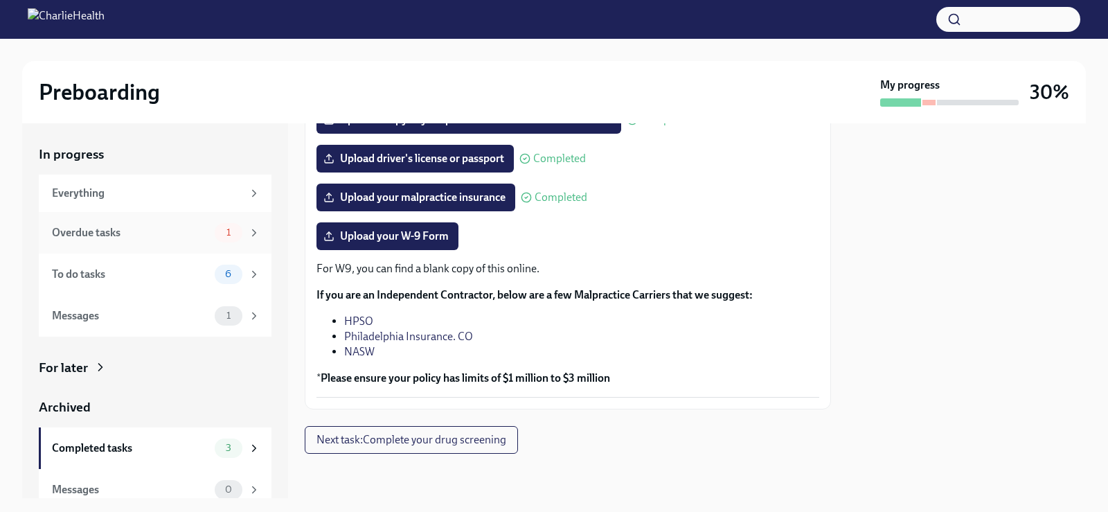
click at [120, 234] on div "Overdue tasks" at bounding box center [130, 232] width 157 height 15
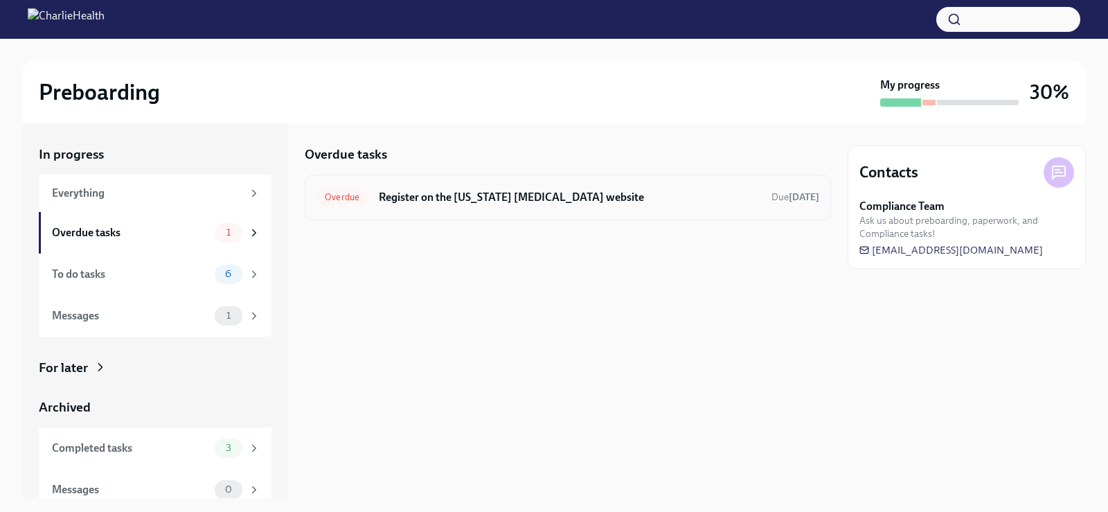
click at [479, 188] on div "Overdue Register on the [US_STATE] [MEDICAL_DATA] website Due [DATE]" at bounding box center [567, 197] width 503 height 22
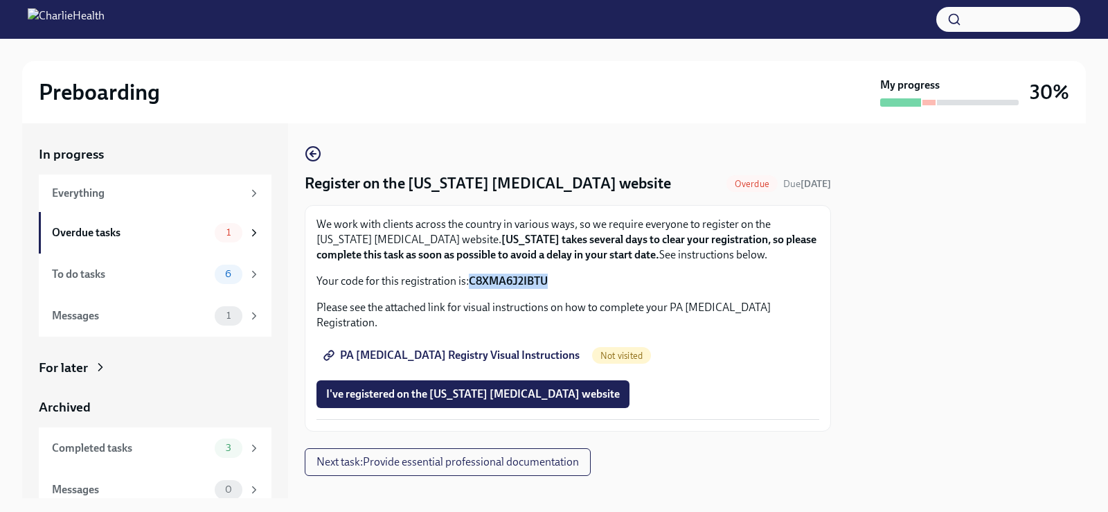
drag, startPoint x: 471, startPoint y: 280, endPoint x: 551, endPoint y: 280, distance: 79.6
click at [551, 280] on p "Your code for this registration is: C8XMA6J2IBTU" at bounding box center [567, 281] width 503 height 15
copy strong "C8XMA6J2IBTU"
click at [610, 277] on p "Your code for this registration is: C8XMA6J2IBTU" at bounding box center [567, 281] width 503 height 15
click at [440, 348] on span "PA [MEDICAL_DATA] Registry Visual Instructions" at bounding box center [452, 355] width 253 height 14
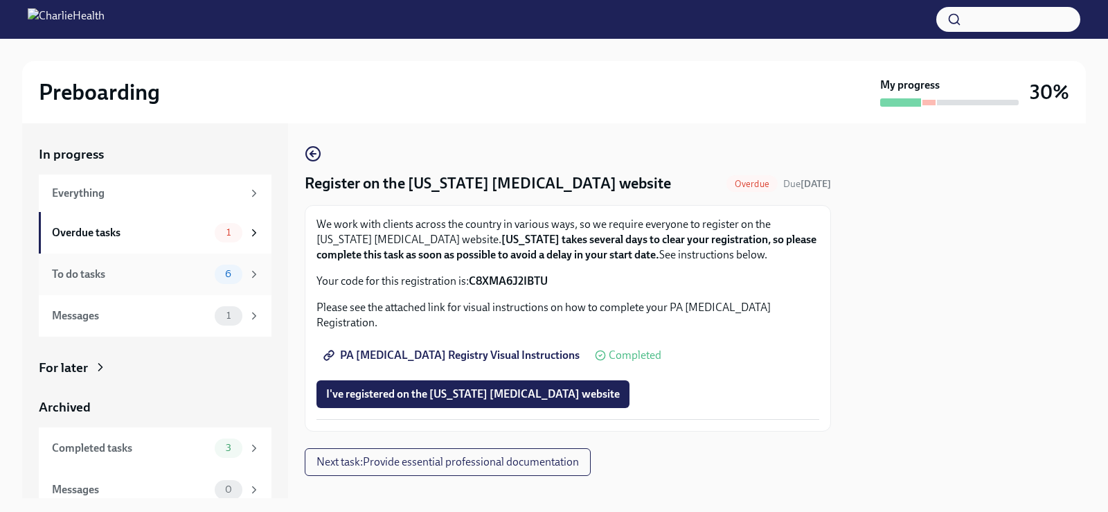
click at [81, 265] on div "To do tasks 6" at bounding box center [156, 274] width 208 height 19
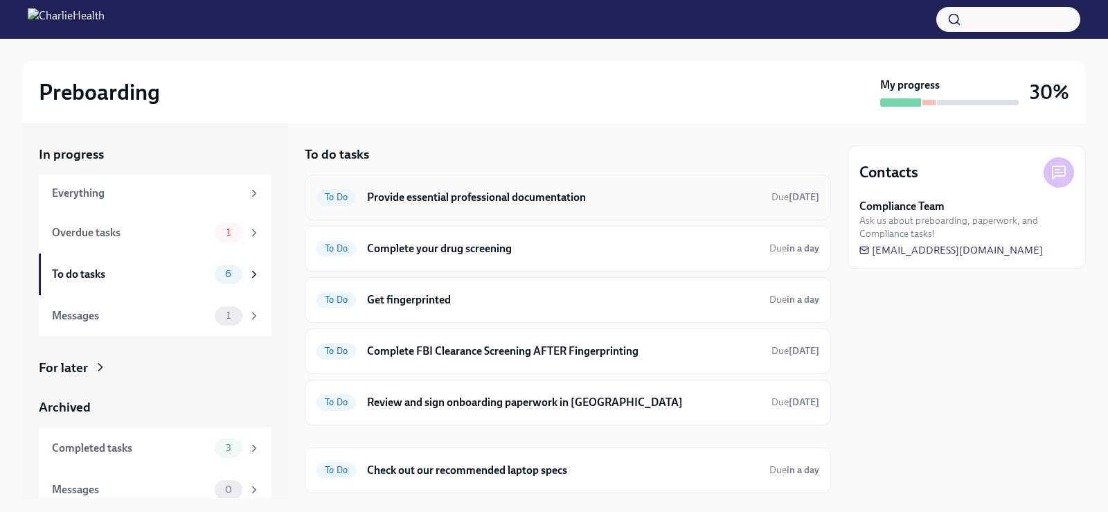
click at [495, 205] on div "To Do Provide essential professional documentation Due [DATE]" at bounding box center [567, 197] width 503 height 22
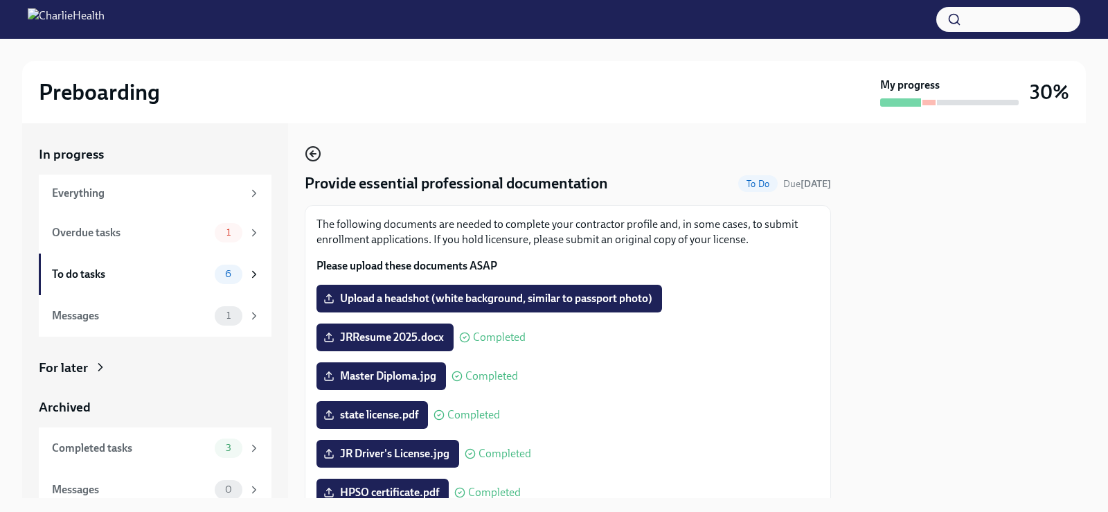
click at [312, 152] on icon "button" at bounding box center [311, 154] width 3 height 6
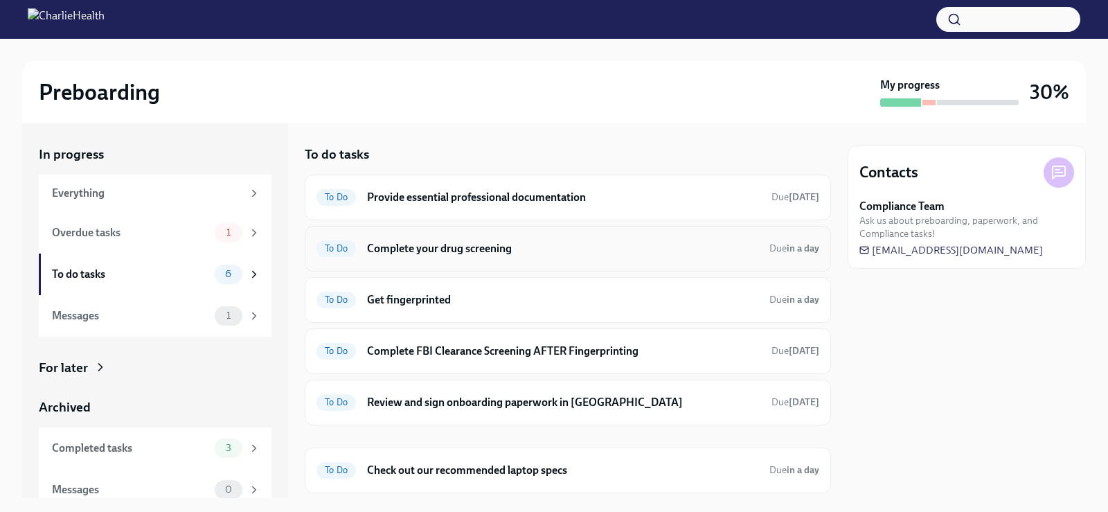
click at [433, 254] on h6 "Complete your drug screening" at bounding box center [562, 248] width 391 height 15
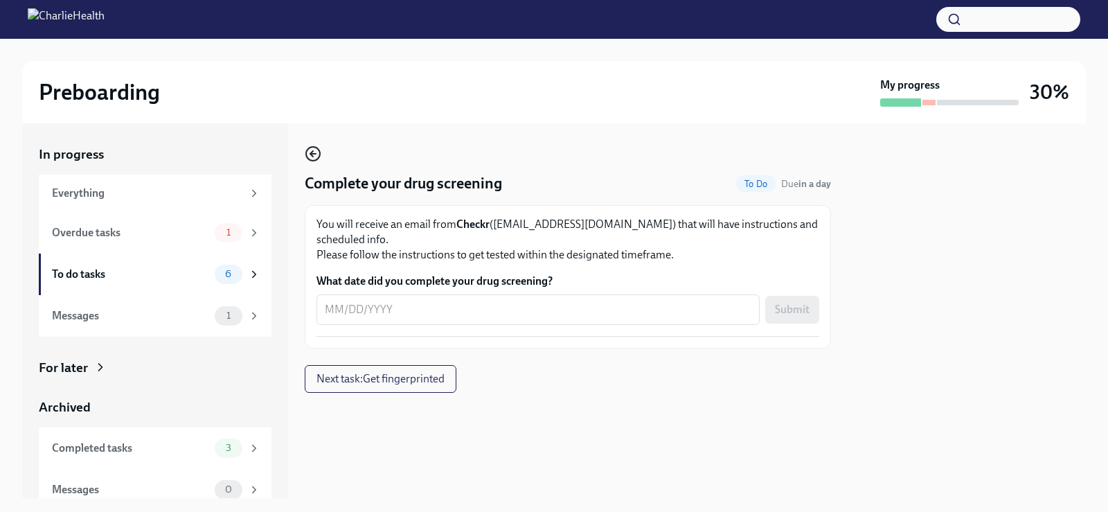
click at [311, 156] on icon "button" at bounding box center [313, 153] width 17 height 17
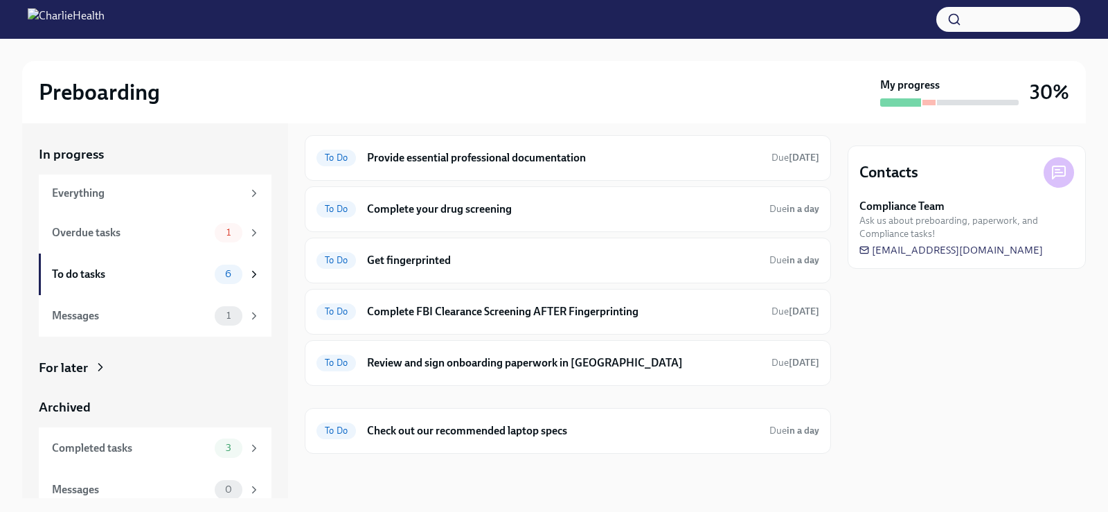
scroll to position [12, 0]
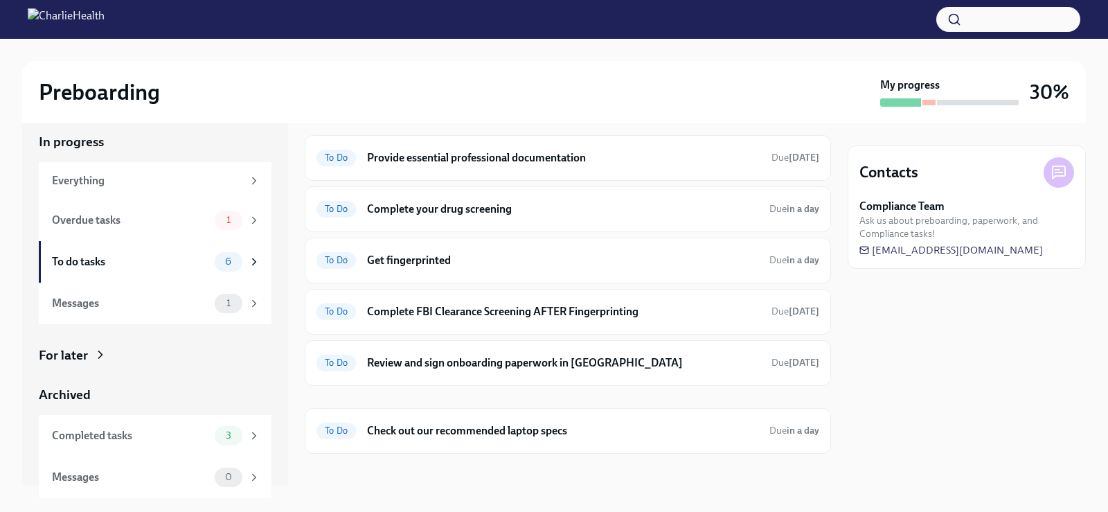
click at [620, 87] on div "Preboarding" at bounding box center [457, 92] width 836 height 28
click at [136, 215] on div "Overdue tasks" at bounding box center [130, 220] width 157 height 15
